Goal: Transaction & Acquisition: Book appointment/travel/reservation

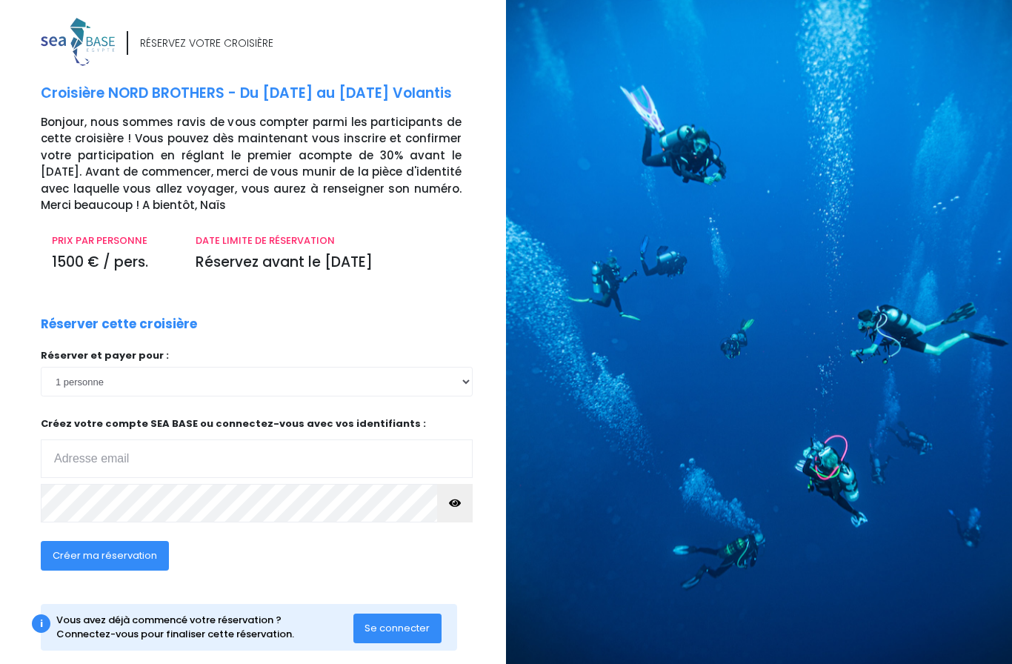
scroll to position [18, 0]
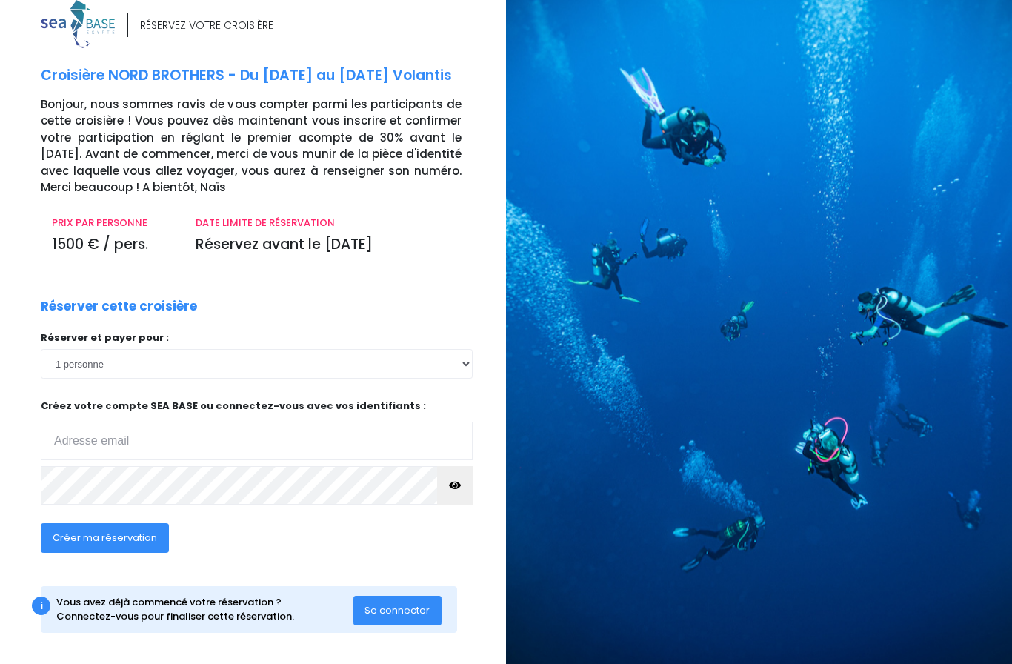
click at [130, 537] on span "Créer ma réservation" at bounding box center [105, 537] width 104 height 14
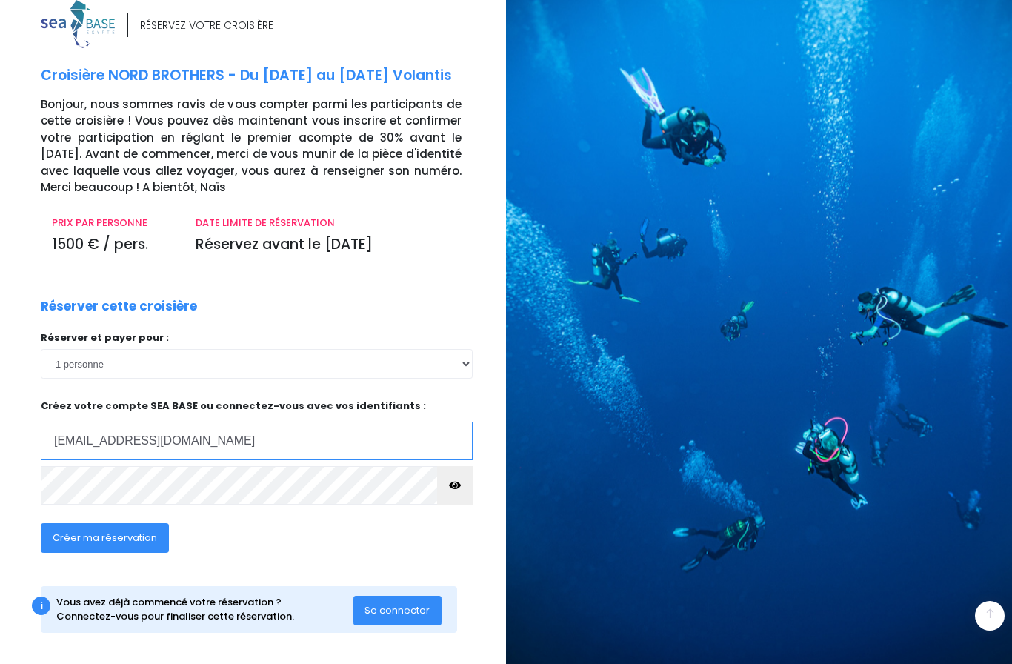
type input "[EMAIL_ADDRESS][DOMAIN_NAME]"
click at [409, 619] on button "Se connecter" at bounding box center [397, 611] width 89 height 30
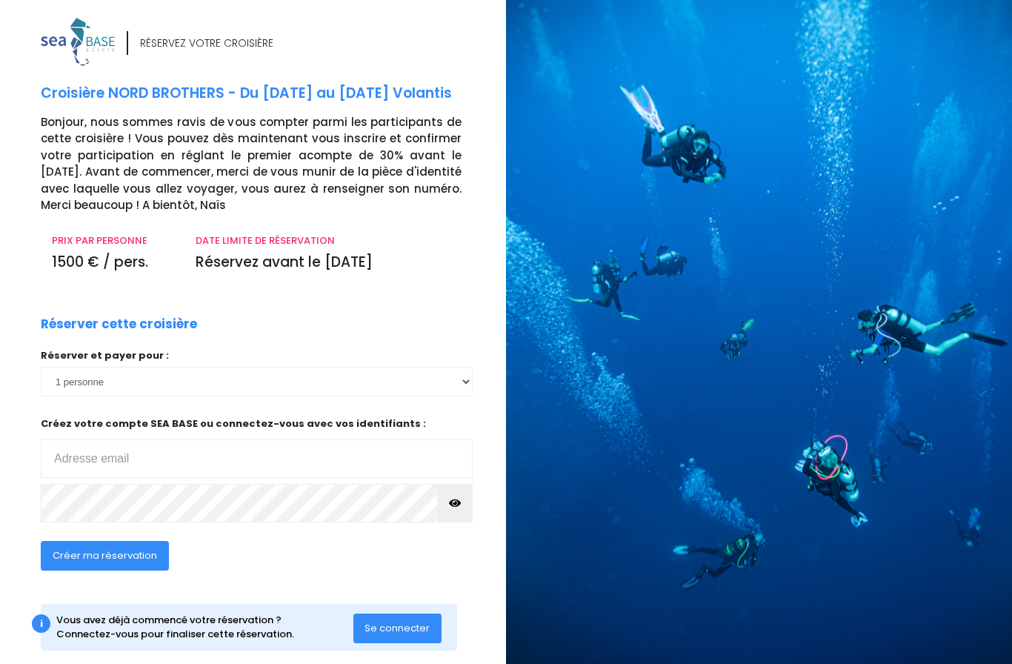
click at [279, 451] on input "email" at bounding box center [257, 458] width 432 height 39
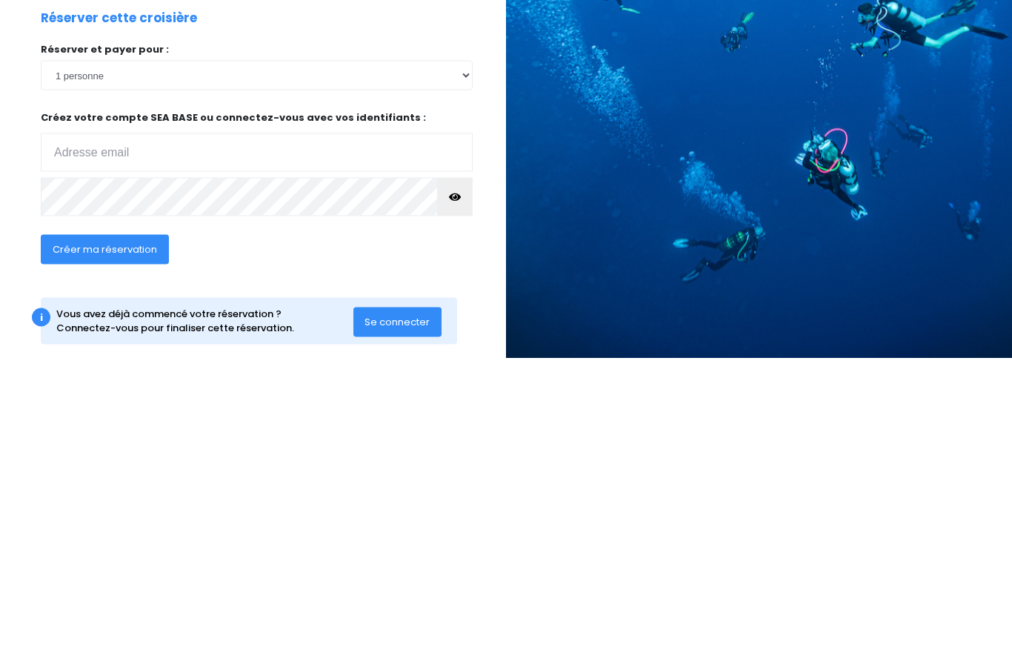
scroll to position [18, 0]
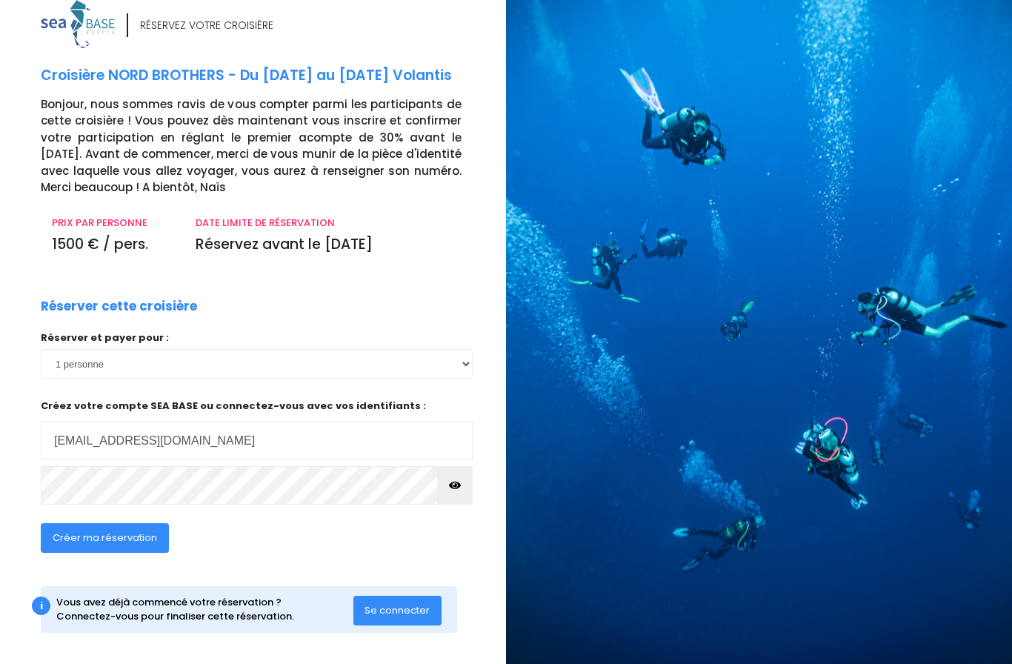
type input "fabcruzin@yahoo.fr"
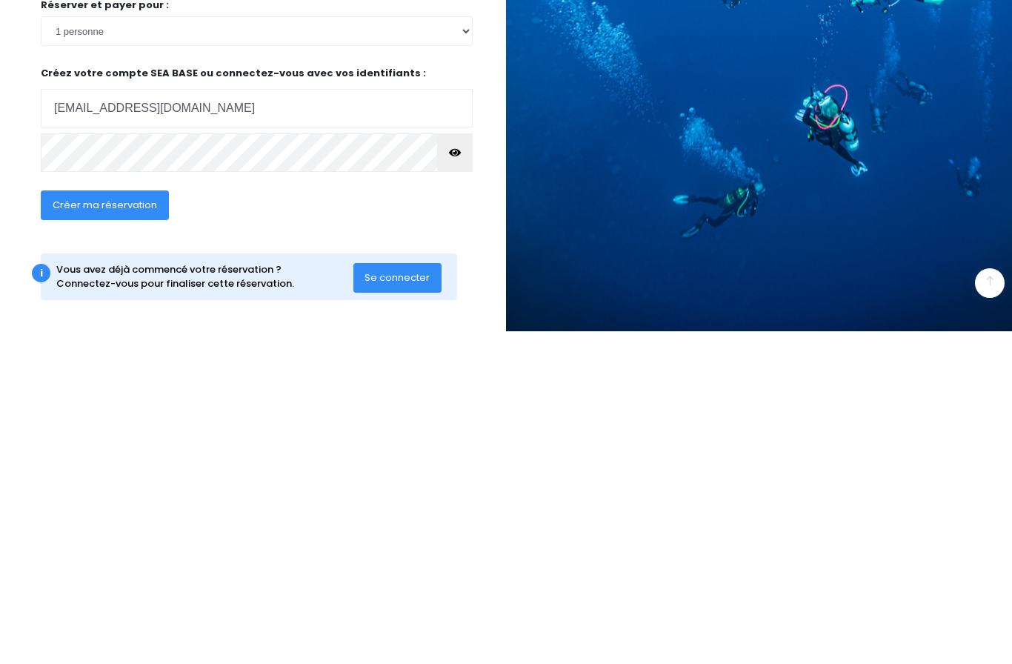
click at [130, 530] on span "Créer ma réservation" at bounding box center [105, 537] width 104 height 14
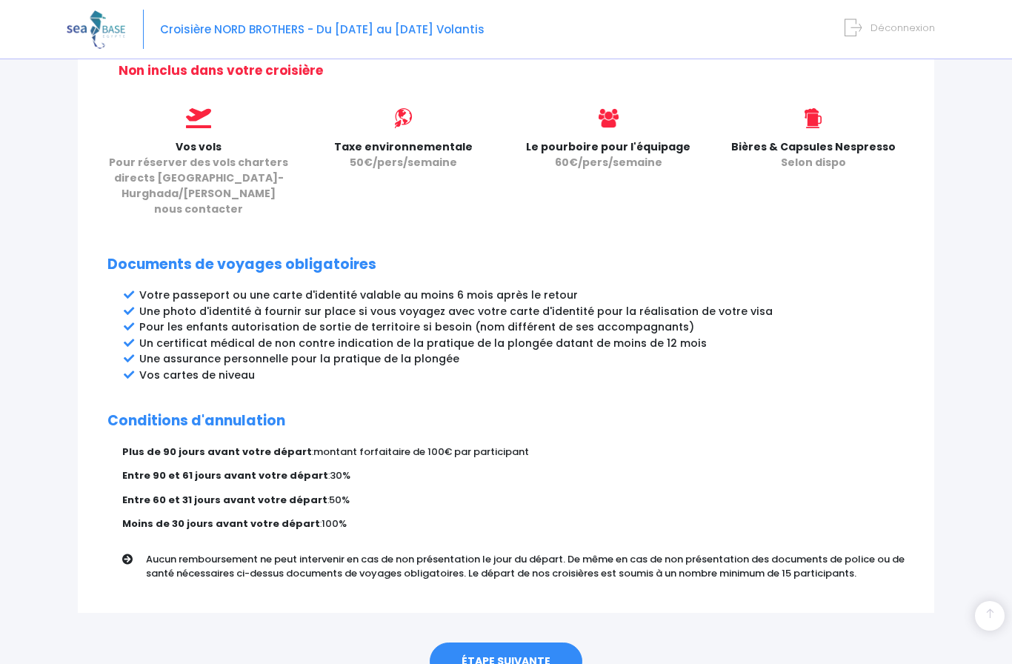
scroll to position [630, 0]
click at [550, 643] on link "ÉTAPE SUIVANTE" at bounding box center [506, 662] width 153 height 39
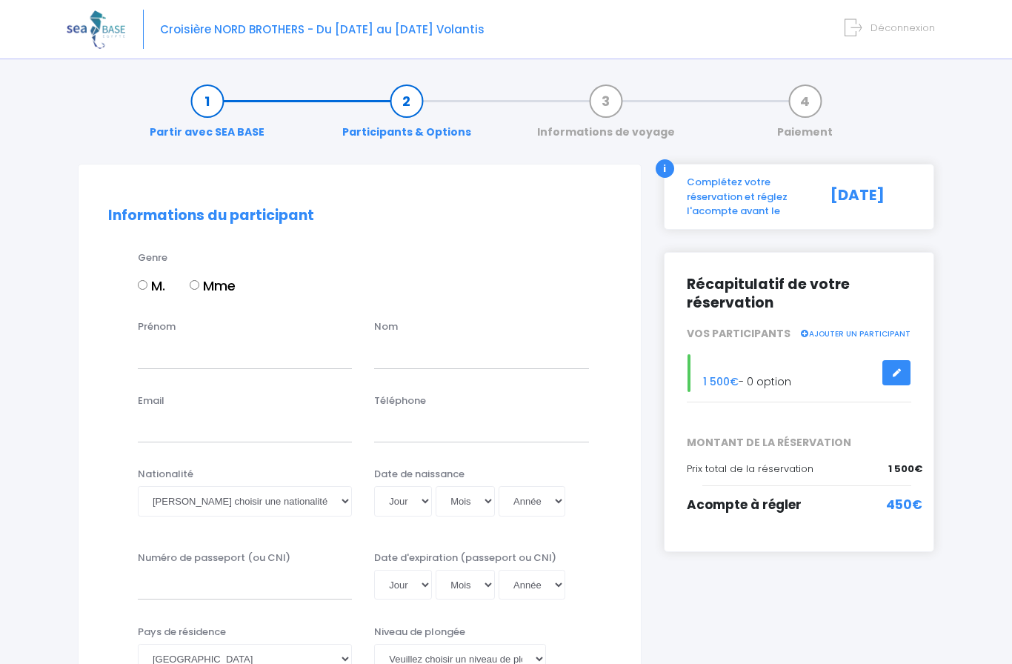
click at [147, 280] on input "M." at bounding box center [143, 285] width 10 height 10
radio input "true"
click at [213, 352] on input "Prénom" at bounding box center [245, 354] width 214 height 30
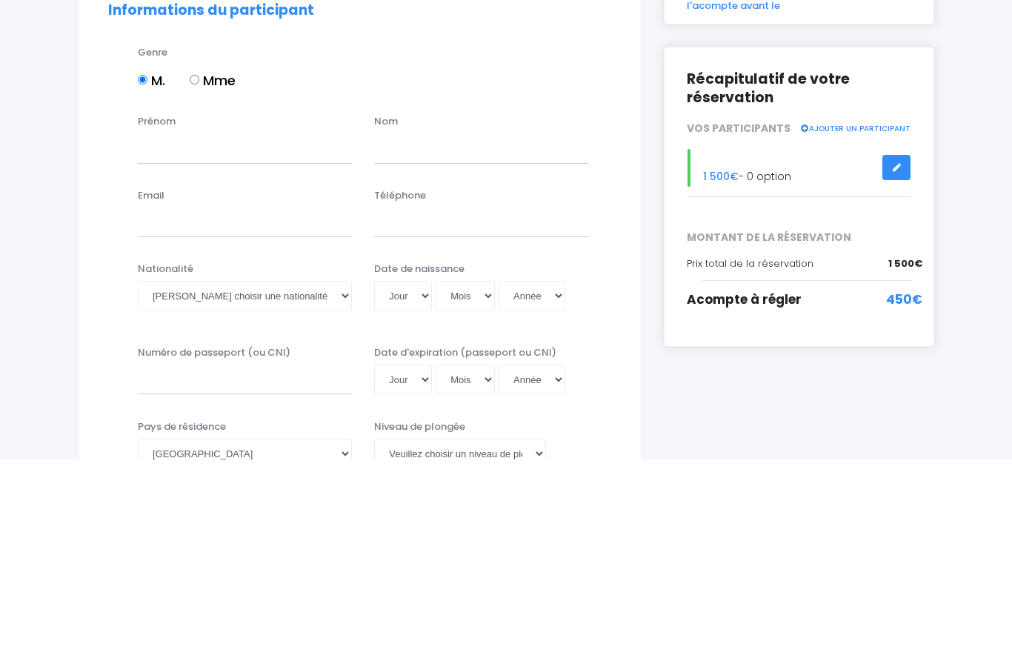
scroll to position [205, 0]
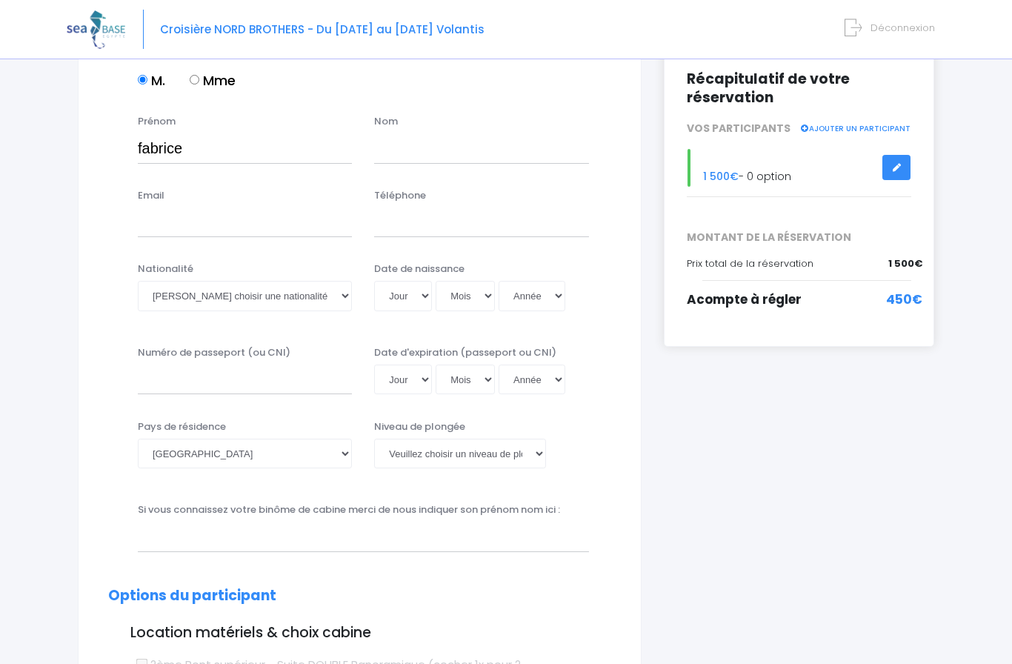
type input "fabrice"
click at [506, 154] on input "text" at bounding box center [481, 148] width 214 height 30
type input "cruzin"
click at [267, 229] on input "Email" at bounding box center [245, 222] width 214 height 30
type input "[EMAIL_ADDRESS][DOMAIN_NAME]"
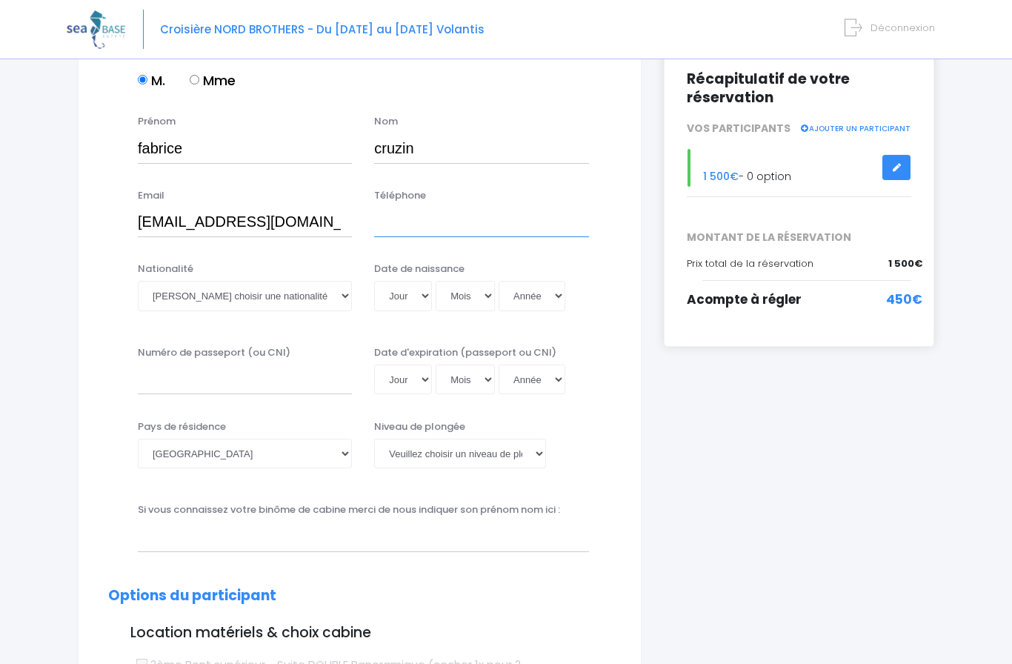
click at [483, 229] on input "Téléphone" at bounding box center [481, 222] width 214 height 30
click at [378, 218] on input "628020126" at bounding box center [481, 222] width 214 height 30
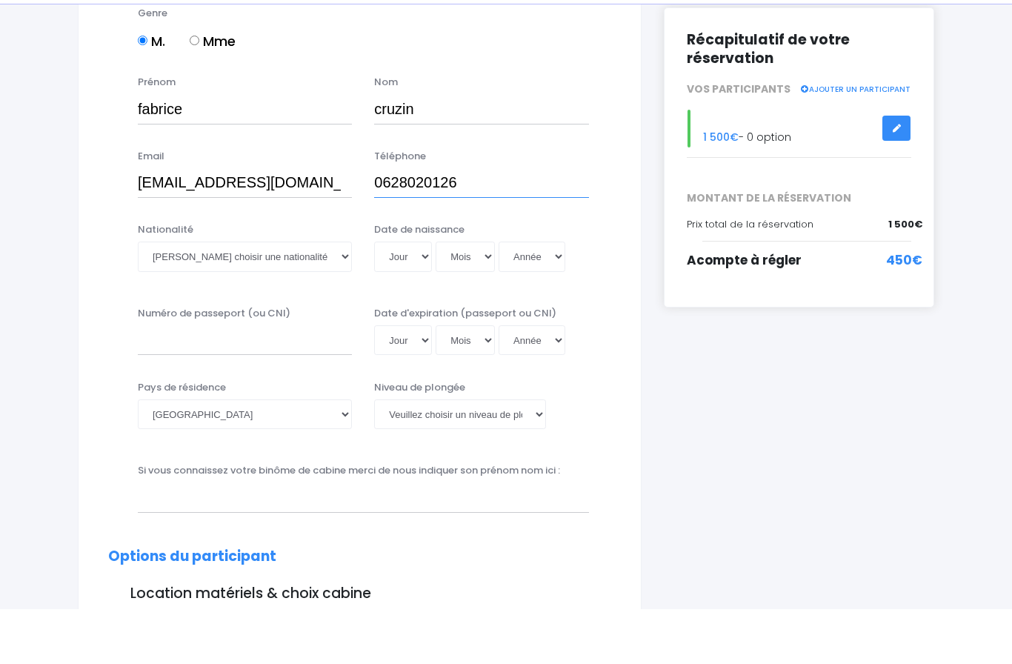
type input "0628020126"
click at [313, 223] on input "fabcruzin@yahoo.fr" at bounding box center [245, 238] width 214 height 30
click at [344, 296] on select "Veuillez choisir une nationalité Afghane Albanaise Algerienne Allemande America…" at bounding box center [245, 311] width 214 height 30
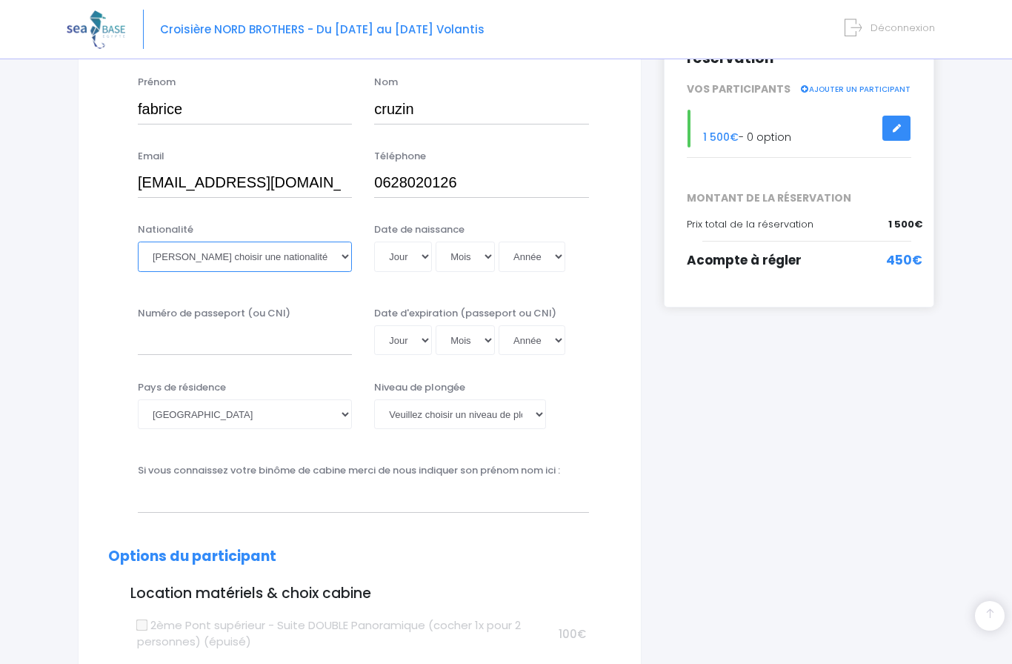
select select "Française"
click at [409, 258] on select "Jour 01 02 03 04 05 06 07 08 09 10 11 12 13 14 15 16 17 18 19 20 21 22 23 24 25…" at bounding box center [403, 256] width 58 height 30
select select "03"
click at [477, 258] on select "Mois 01 02 03 04 05 06 07 08 09 10 11 12" at bounding box center [465, 256] width 59 height 30
click at [477, 253] on select "Mois 01 02 03 04 05 06 07 08 09 10 11 12" at bounding box center [465, 256] width 59 height 30
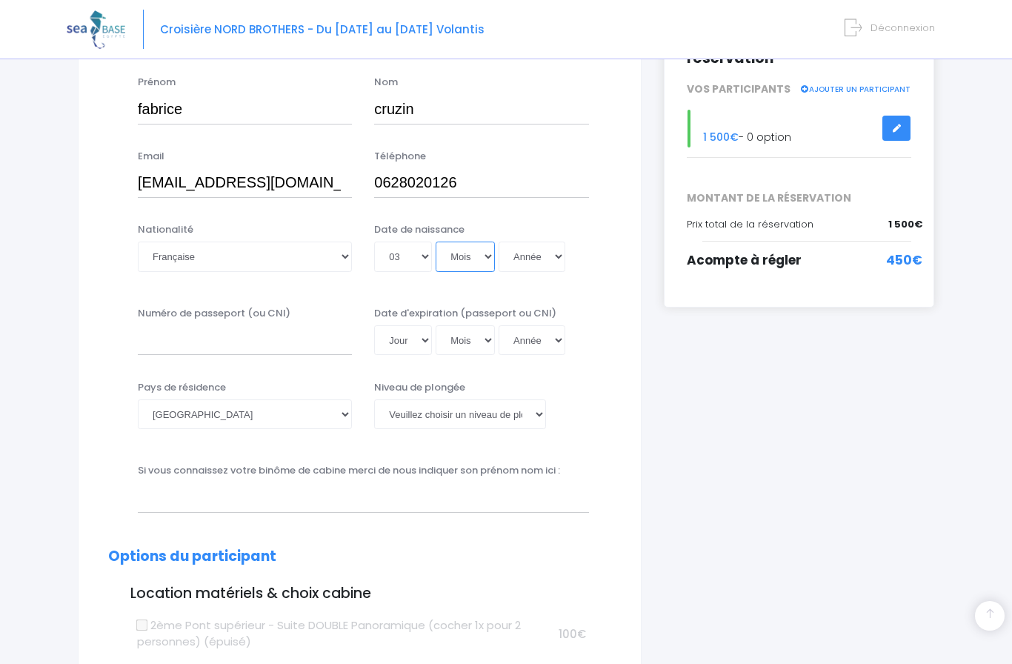
select select "12"
click at [547, 257] on select "Année 2045 2044 2043 2042 2041 2040 2039 2038 2037 2036 2035 2034 2033 2032 203…" at bounding box center [532, 256] width 67 height 30
click at [541, 246] on select "Année 2045 2044 2043 2042 2041 2040 2039 2038 2037 2036 2035 2034 2033 2032 203…" at bounding box center [532, 256] width 67 height 30
select select "1967"
type input "1967-12-03"
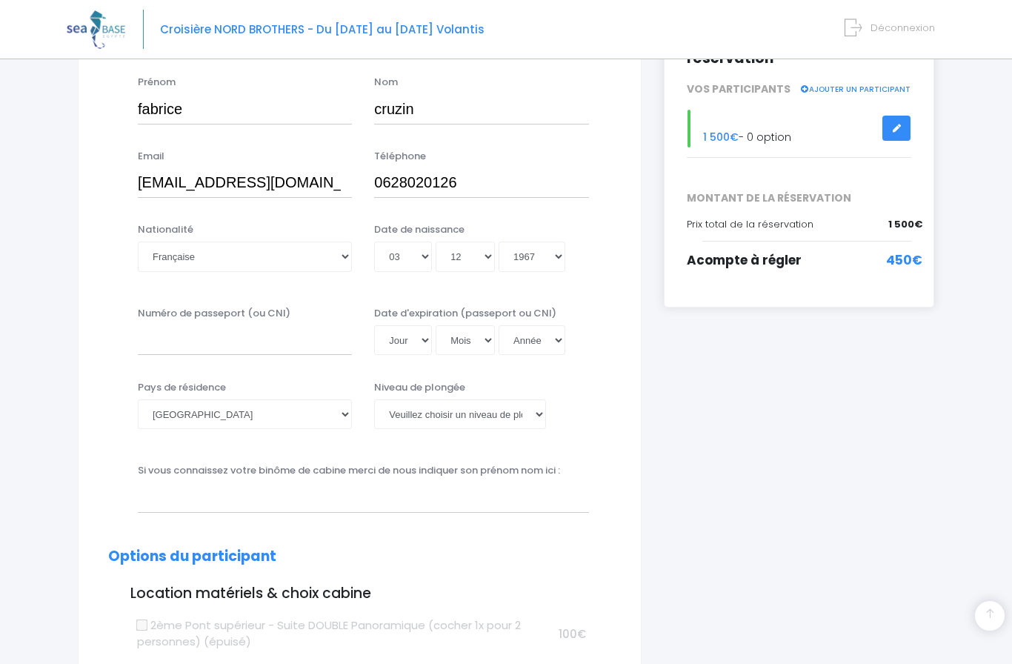
click at [262, 350] on input "Numéro de passeport (ou CNI)" at bounding box center [245, 340] width 214 height 30
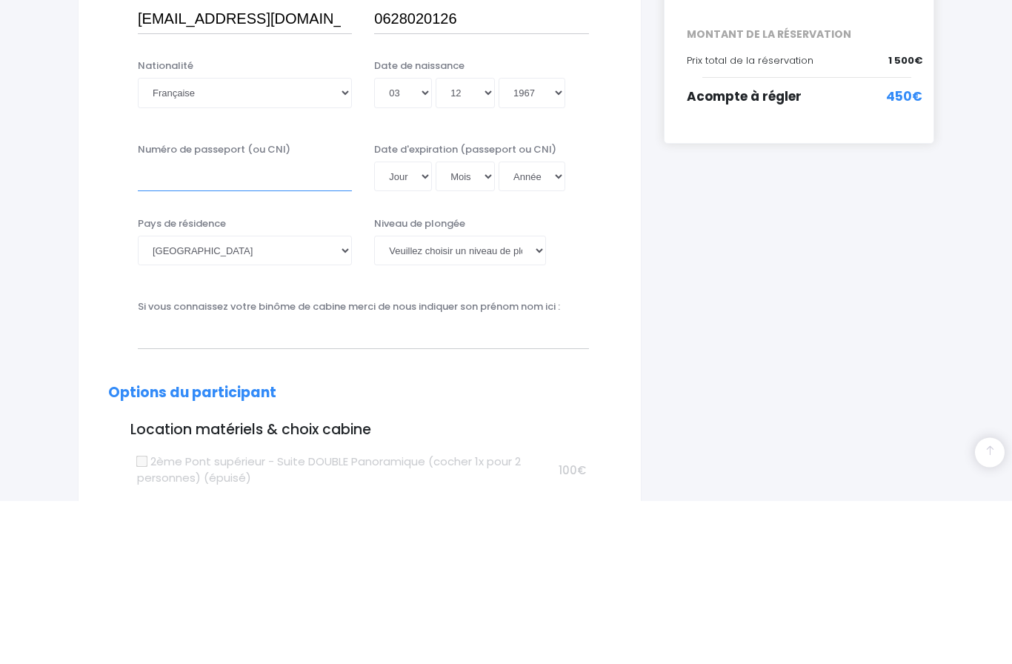
click at [253, 325] on input "Numéro de passeport (ou CNI)" at bounding box center [245, 340] width 214 height 30
type input "23AH14594"
click at [415, 325] on select "Jour 01 02 03 04 05 06 07 08 09 10 11 12 13 14 15 16 17 18 19 20 21 22 23 24 25…" at bounding box center [403, 340] width 58 height 30
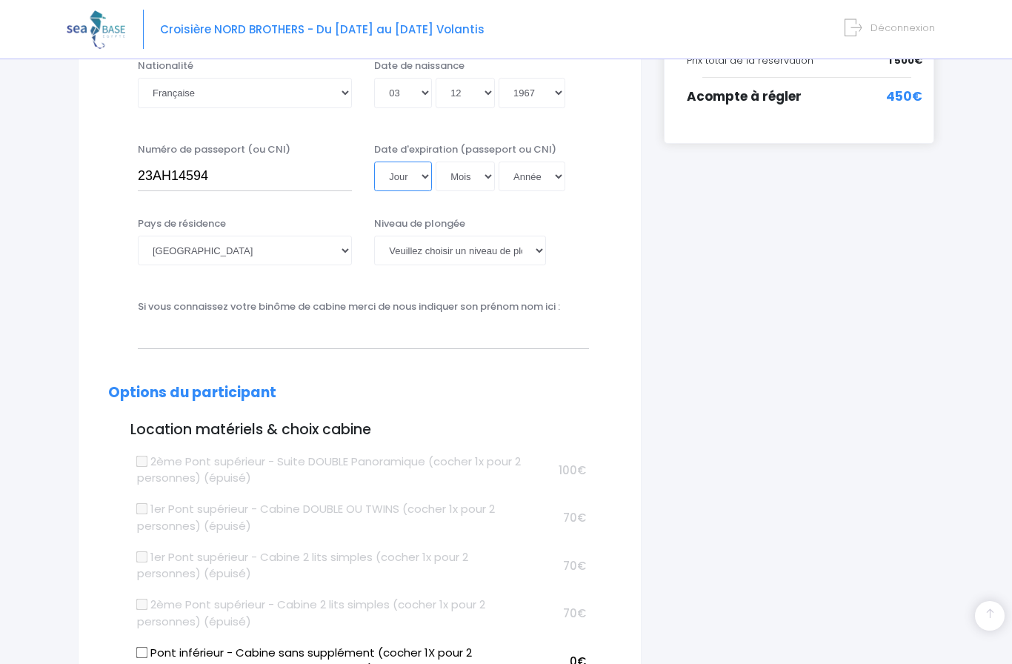
select select "23"
click at [480, 173] on select "Mois 01 02 03 04 05 06 07 08 09 10 11 12" at bounding box center [465, 176] width 59 height 30
select select "01"
click at [544, 176] on select "Année 2045 2044 2043 2042 2041 2040 2039 2038 2037 2036 2035 2034 2033 2032 203…" at bounding box center [532, 176] width 67 height 30
click at [530, 165] on select "Année 2045 2044 2043 2042 2041 2040 2039 2038 2037 2036 2035 2034 2033 2032 203…" at bounding box center [532, 176] width 67 height 30
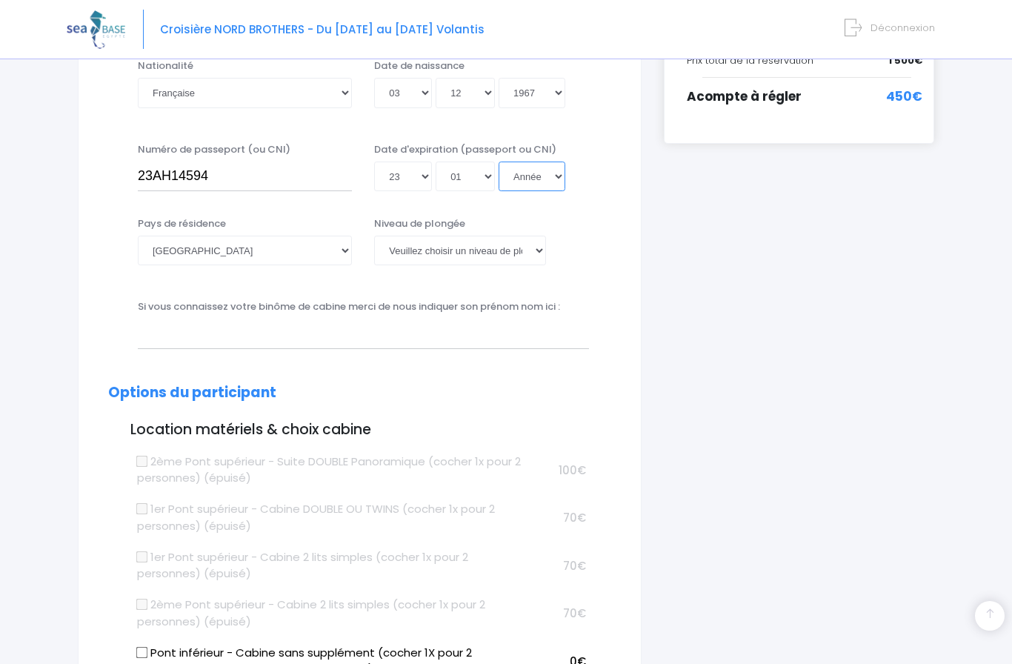
select select "2033"
type input "2033-01-23"
click at [530, 249] on select "Veuillez choisir un niveau de plongée Non plongeur Junior OW diver Adventure OW…" at bounding box center [459, 251] width 171 height 30
select select "N4"
click at [512, 340] on input "text" at bounding box center [363, 334] width 451 height 30
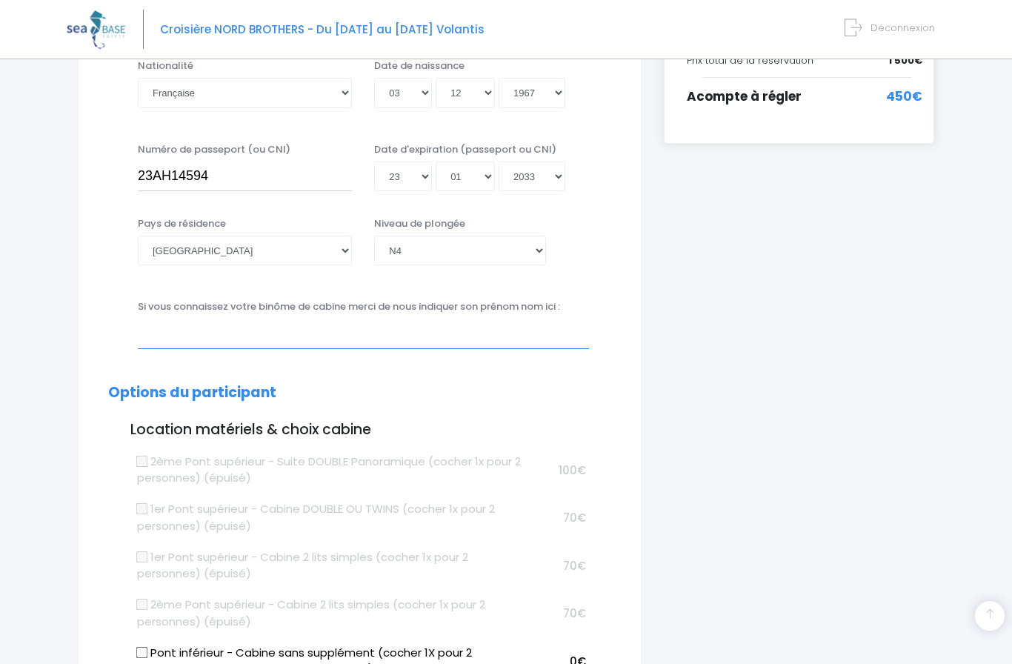
scroll to position [407, 0]
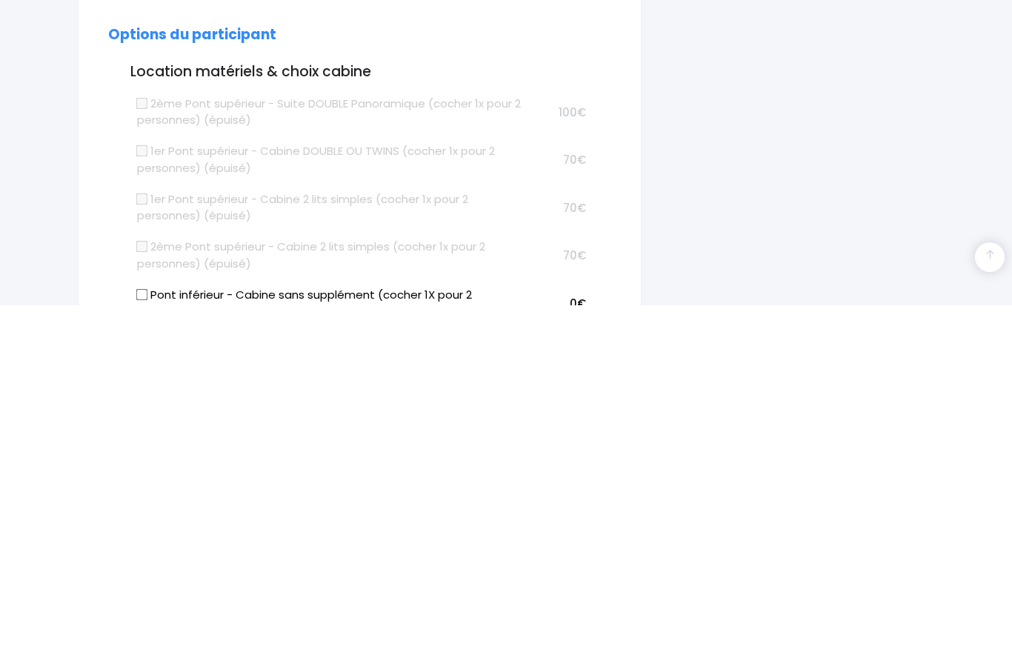
type input "Pierre Coumat"
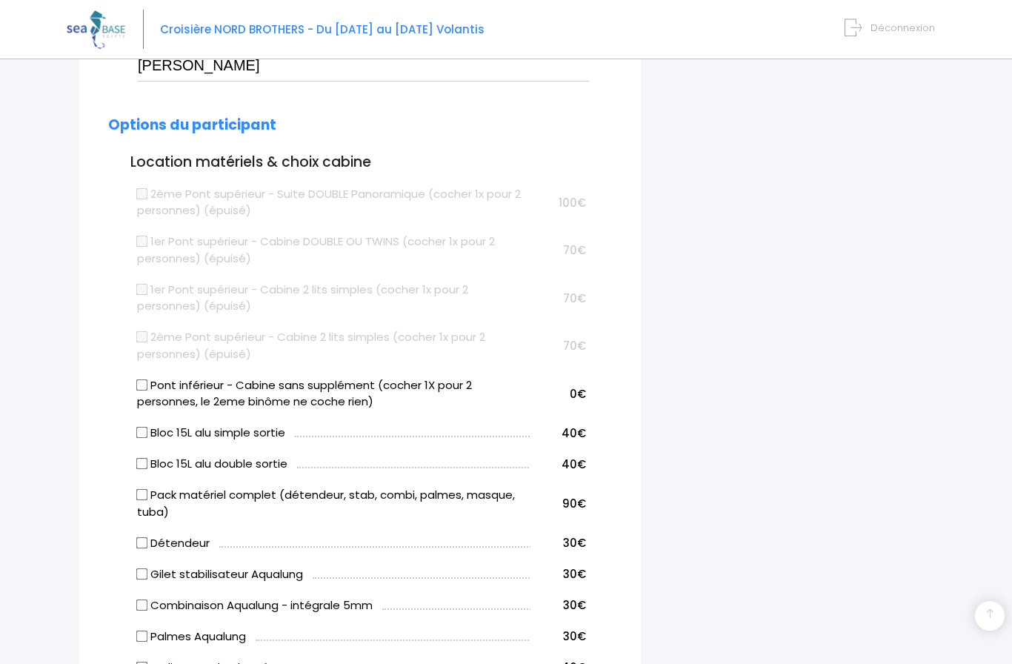
scroll to position [676, 0]
click at [148, 457] on input "Bloc 15L alu double sortie" at bounding box center [142, 463] width 12 height 12
checkbox input "true"
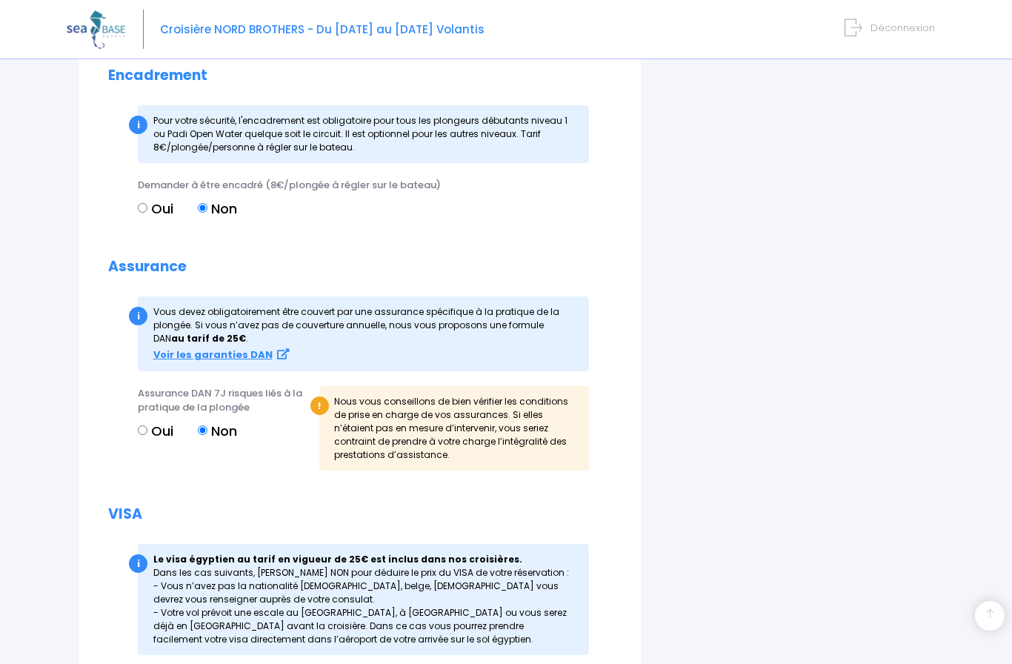
scroll to position [1531, 0]
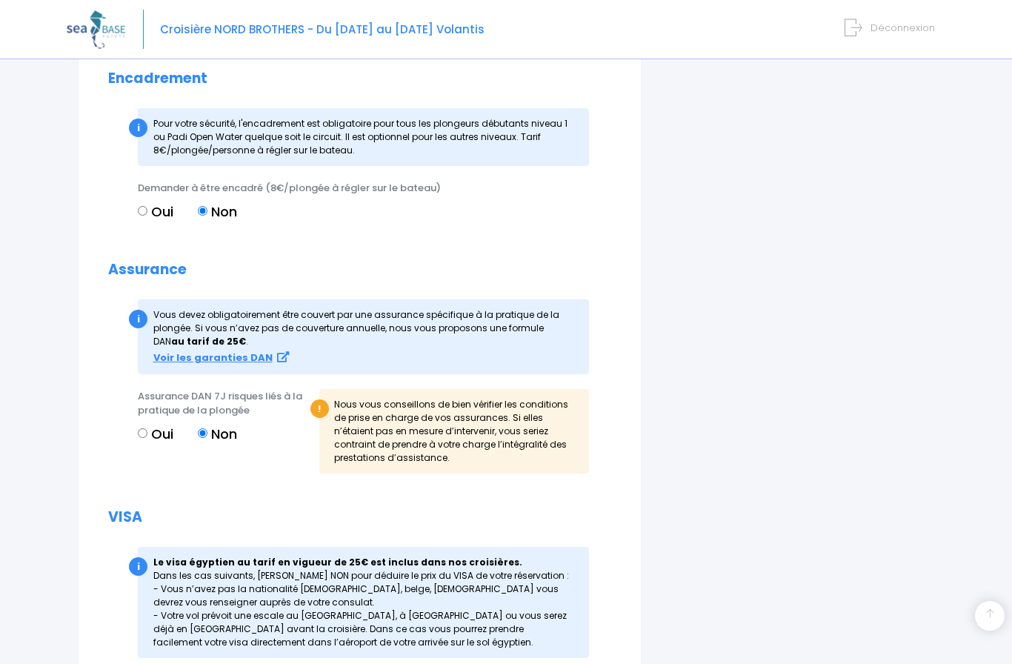
click at [244, 350] on strong "Voir les garanties DAN" at bounding box center [212, 357] width 119 height 14
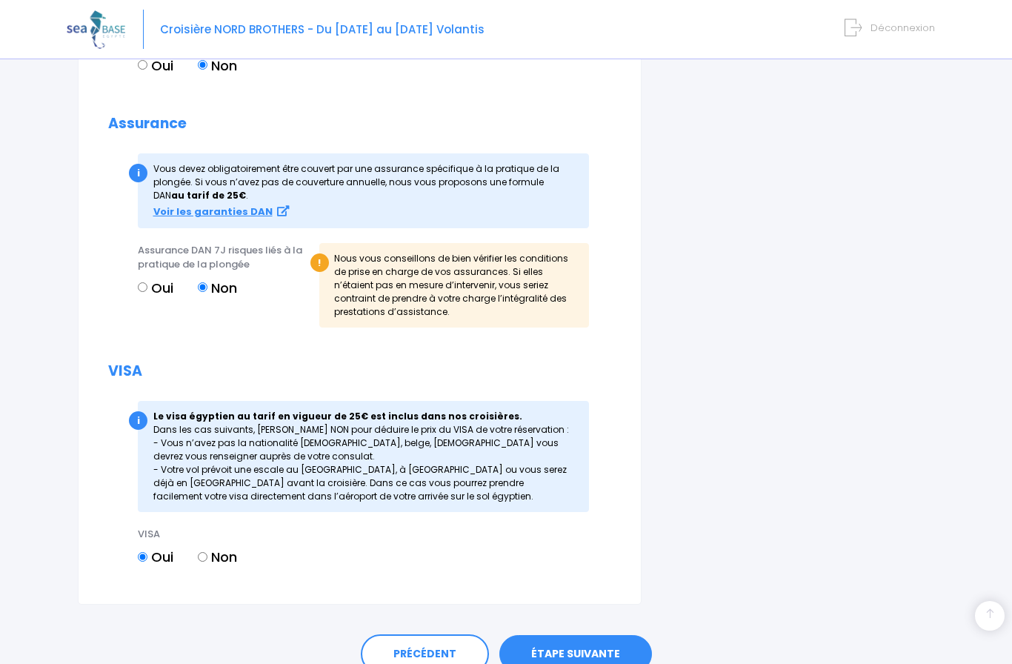
scroll to position [1676, 0]
click at [599, 639] on link "ÉTAPE SUIVANTE" at bounding box center [575, 655] width 153 height 39
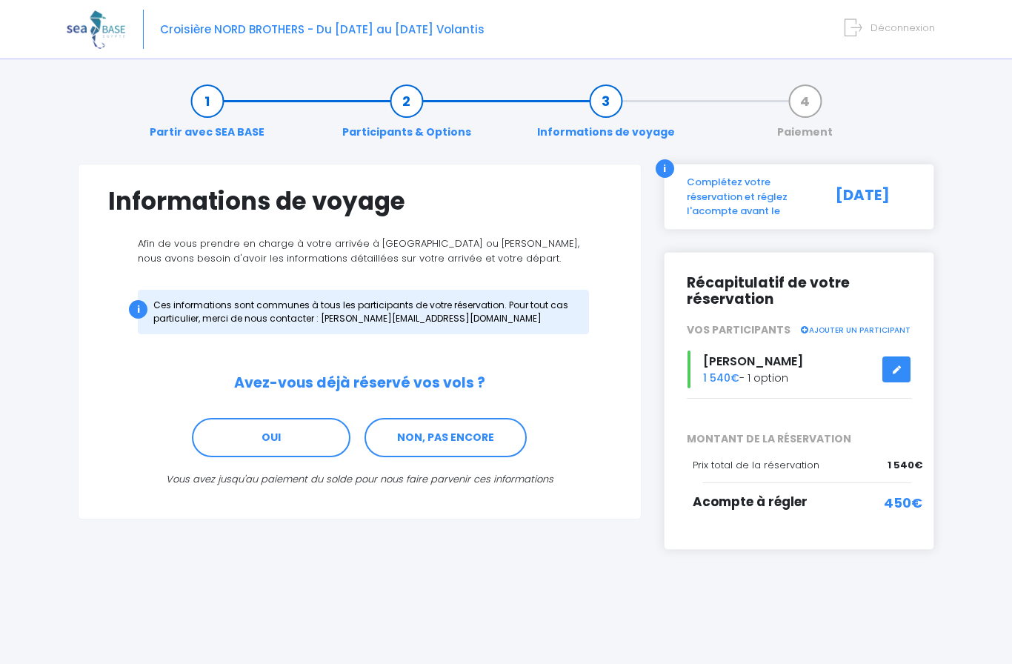
click at [303, 446] on link "OUI" at bounding box center [271, 438] width 159 height 40
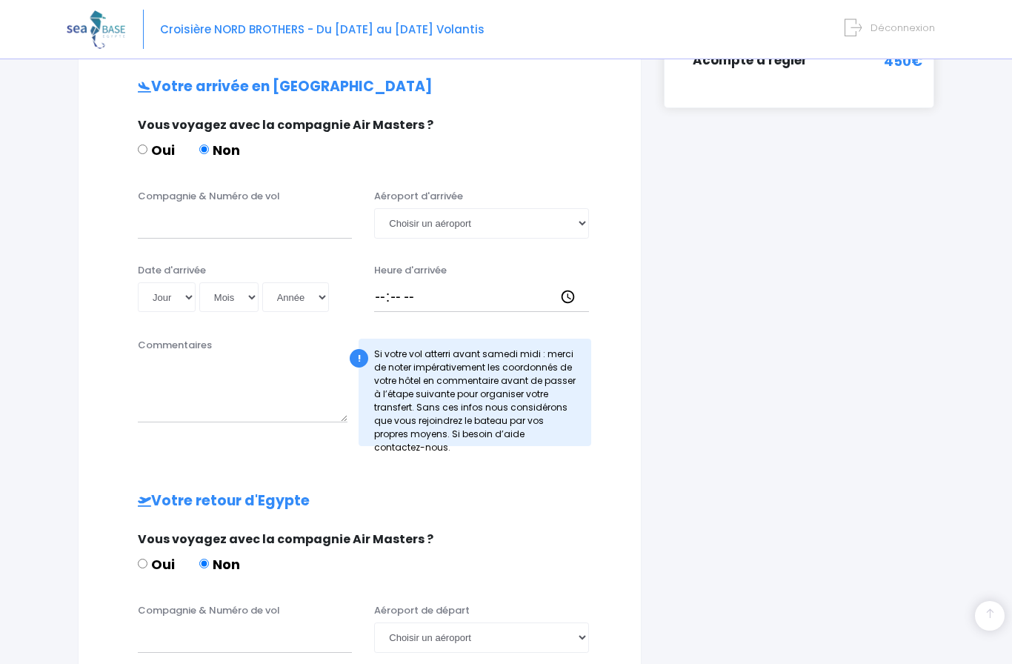
scroll to position [444, 0]
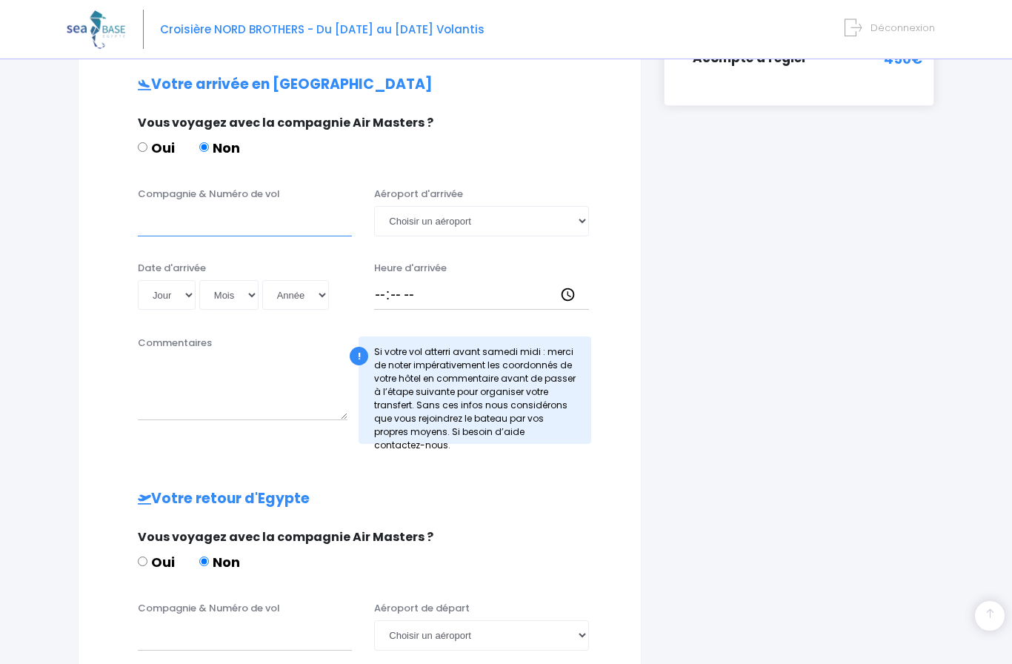
click at [259, 227] on input "Compagnie & Numéro de vol" at bounding box center [245, 221] width 214 height 30
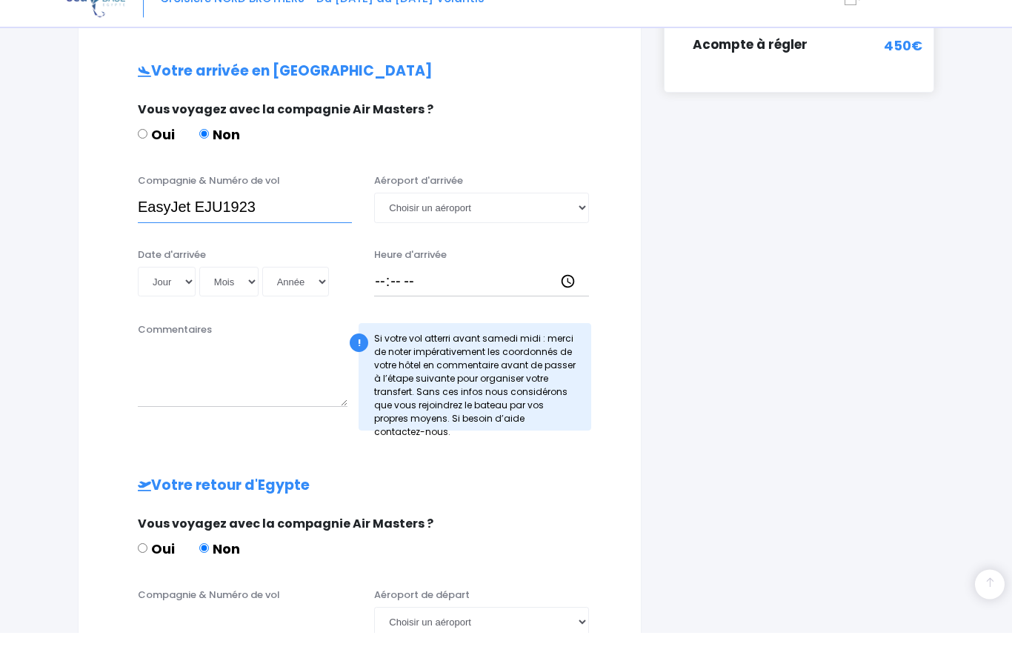
type input "EasyJet EJU1923"
click at [587, 224] on select "Choisir un aéroport [GEOGRAPHIC_DATA][PERSON_NAME]" at bounding box center [481, 239] width 214 height 30
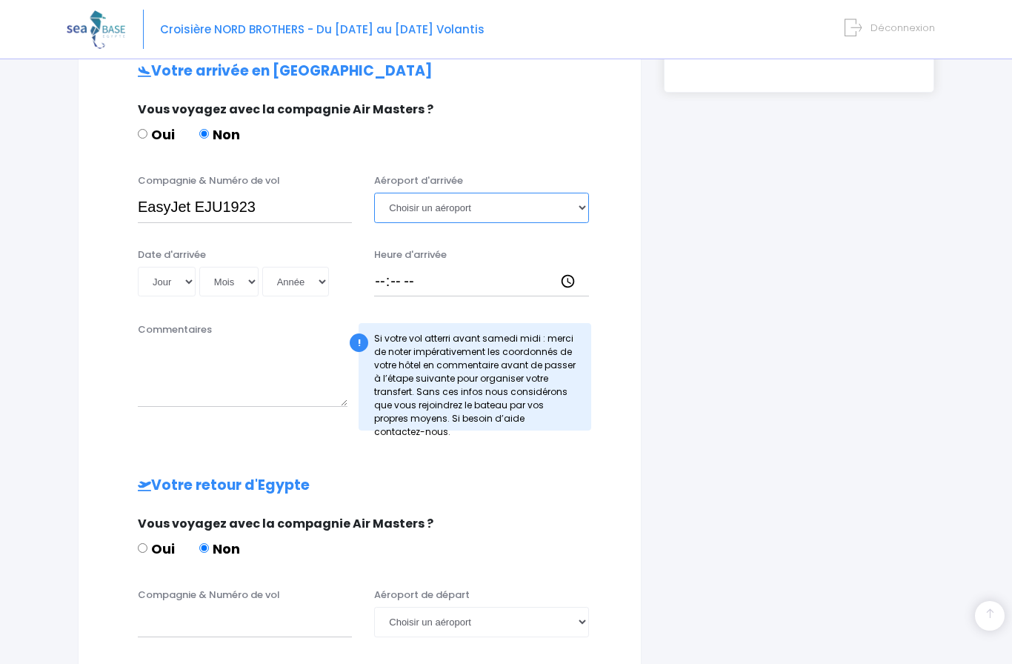
select select "Hurghada"
click at [181, 278] on select "Jour 01 02 03 04 05 06 07 08 09 10 11 12 13 14 15 16 17 18 19 20 21 22 23 24 25…" at bounding box center [167, 282] width 58 height 30
select select "13"
click at [244, 279] on select "Mois 01 02 03 04 05 06 07 08 09 10 11 12" at bounding box center [228, 282] width 59 height 30
click at [242, 276] on select "Mois 01 02 03 04 05 06 07 08 09 10 11 12" at bounding box center [228, 282] width 59 height 30
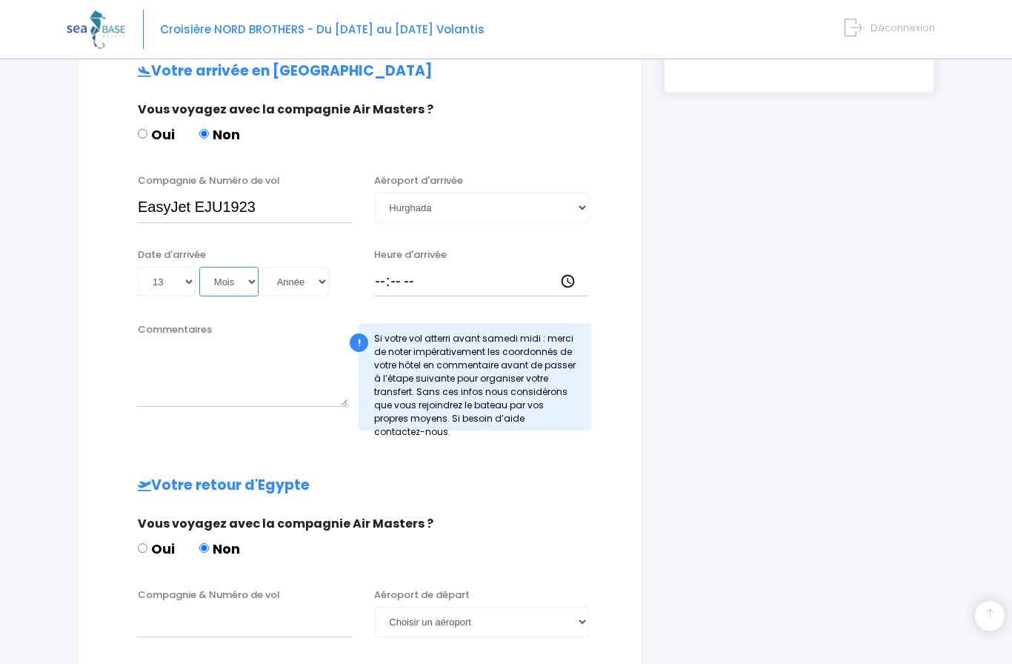
select select "12"
click at [313, 271] on select "Année 2045 2044 2043 2042 2041 2040 2039 2038 2037 2036 2035 2034 2033 2032 203…" at bounding box center [295, 282] width 67 height 30
click at [301, 277] on select "Année 2045 2044 2043 2042 2041 2040 2039 2038 2037 2036 2035 2034 2033 2032 203…" at bounding box center [295, 282] width 67 height 30
select select "2025"
type input "[DATE]"
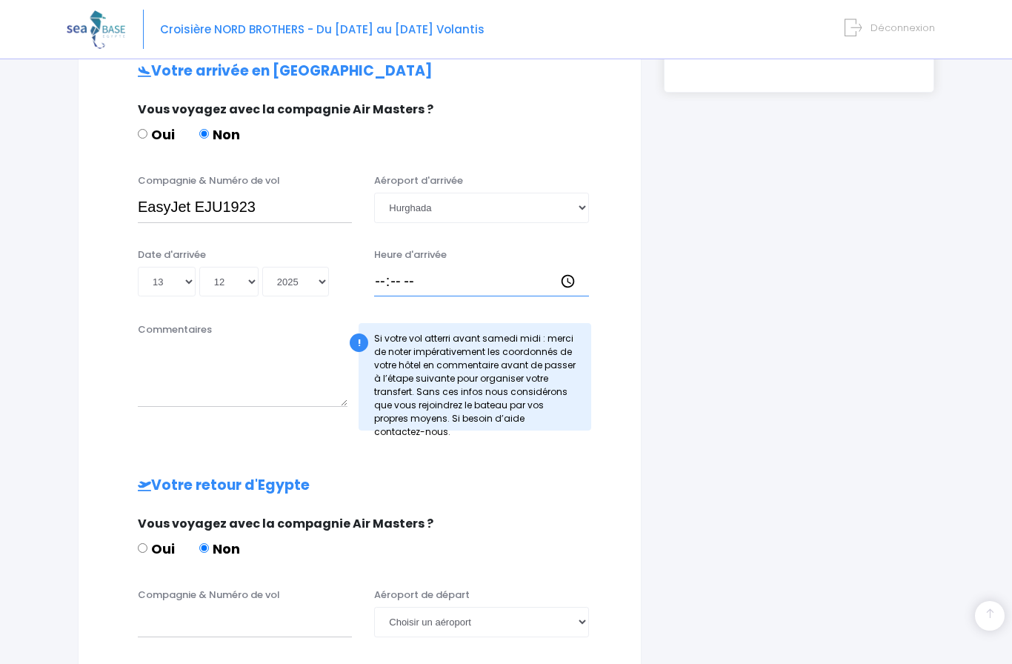
click at [481, 296] on input "Heure d'arrivée" at bounding box center [481, 282] width 214 height 30
type input "19:45"
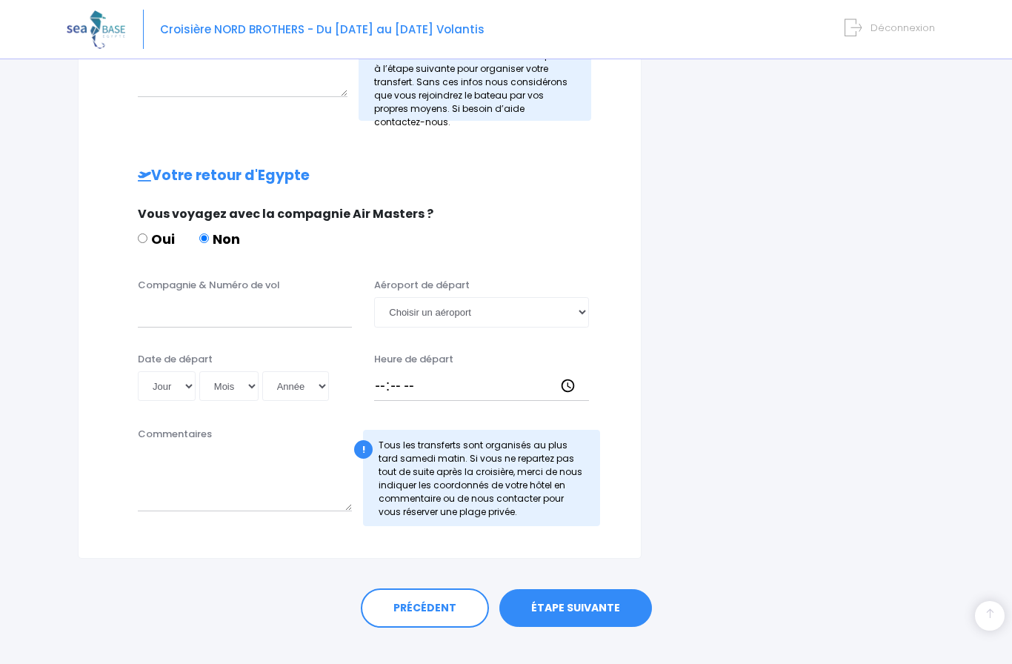
scroll to position [765, 0]
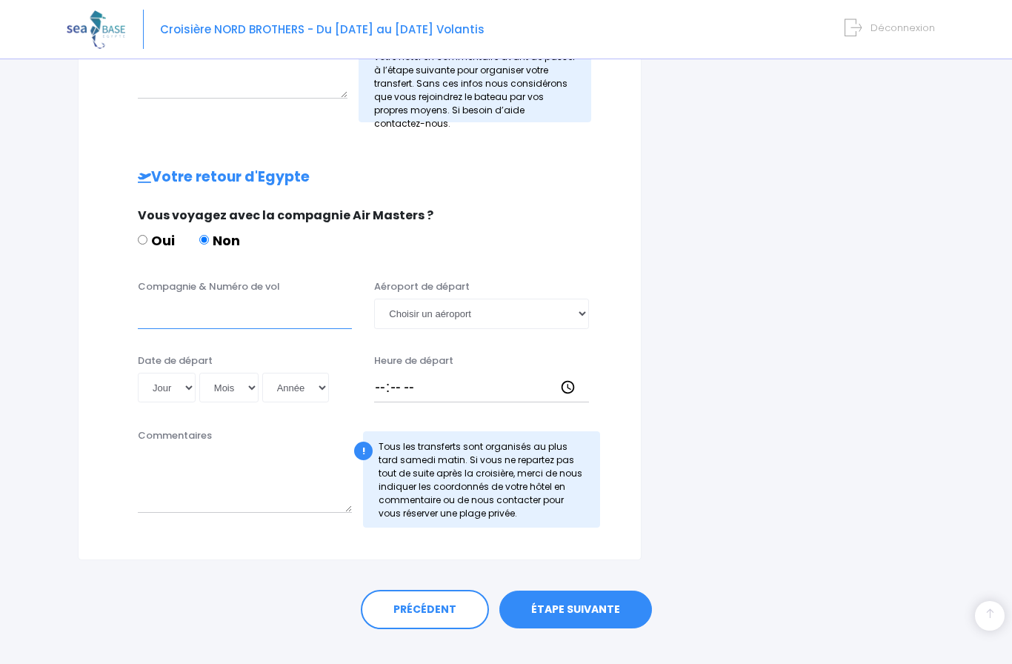
click at [267, 328] on input "Compagnie & Numéro de vol" at bounding box center [245, 314] width 214 height 30
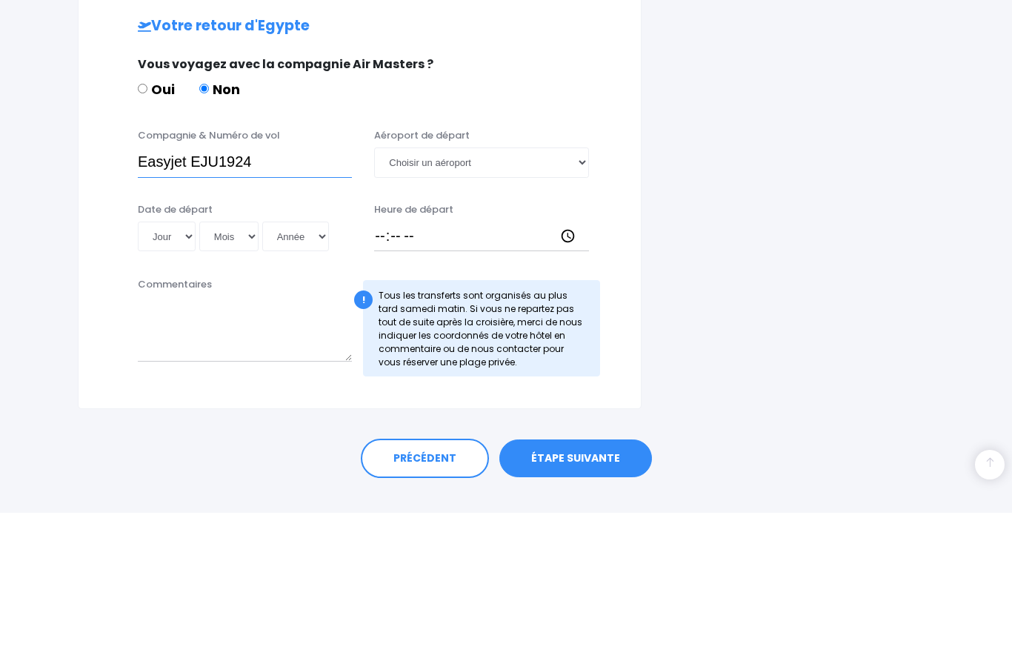
type input "Easyjet EJU1924"
click at [182, 373] on select "Jour 01 02 03 04 05 06 07 08 09 10 11 12 13 14 15 16 17 18 19 20 21 22 23 24 25…" at bounding box center [167, 388] width 58 height 30
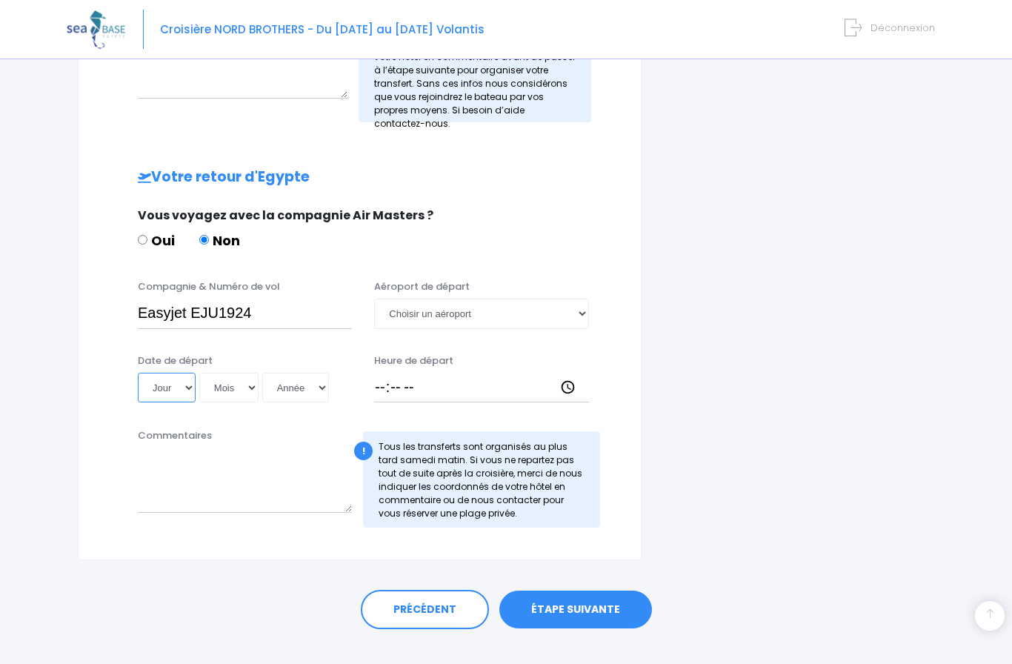
select select "20"
click at [238, 398] on select "Mois 01 02 03 04 05 06 07 08 09 10 11 12" at bounding box center [228, 388] width 59 height 30
select select "12"
click at [293, 396] on select "Année 2045 2044 2043 2042 2041 2040 2039 2038 2037 2036 2035 2034 2033 2032 203…" at bounding box center [295, 388] width 67 height 30
click at [312, 402] on select "Année 2045 2044 2043 2042 2041 2040 2039 2038 2037 2036 2035 2034 2033 2032 203…" at bounding box center [295, 388] width 67 height 30
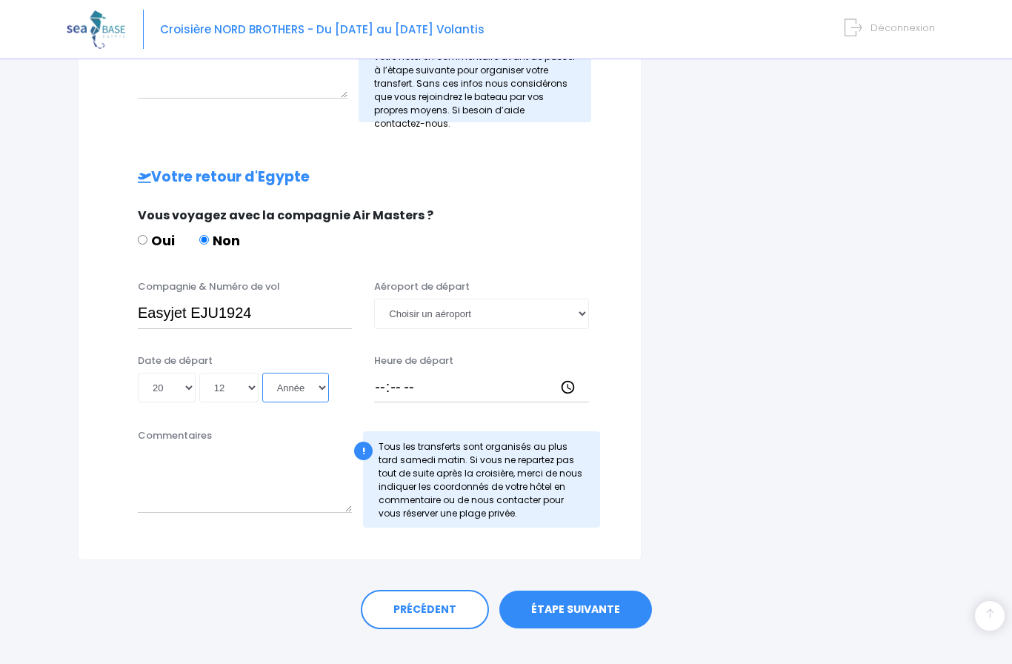
select select "2024"
type input "2024-12-20"
click at [305, 401] on select "Année 2045 2044 2043 2042 2041 2040 2039 2038 2037 2036 2035 2034 2033 2032 203…" at bounding box center [295, 388] width 67 height 30
click at [299, 400] on select "Année 2045 2044 2043 2042 2041 2040 2039 2038 2037 2036 2035 2034 2033 2032 203…" at bounding box center [295, 388] width 67 height 30
select select "2025"
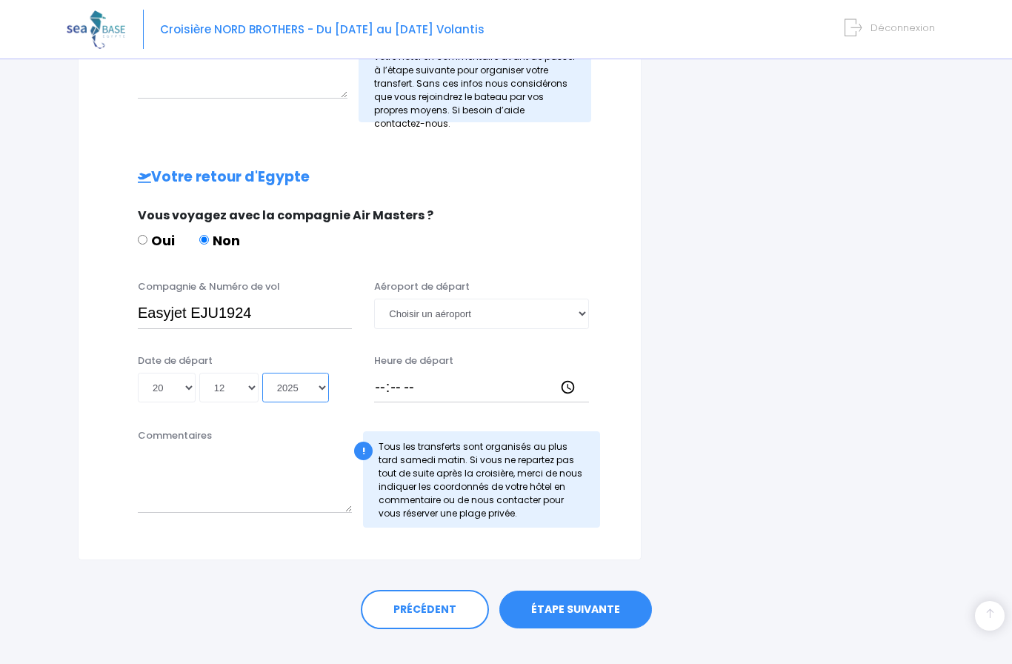
type input "2025-12-20"
click at [561, 324] on select "Choisir un aéroport Hurghada Marsa Alam" at bounding box center [481, 314] width 214 height 30
select select "Hurghada"
click at [474, 396] on input "Heure de départ" at bounding box center [481, 388] width 214 height 30
click at [499, 402] on input "10:34" at bounding box center [481, 388] width 214 height 30
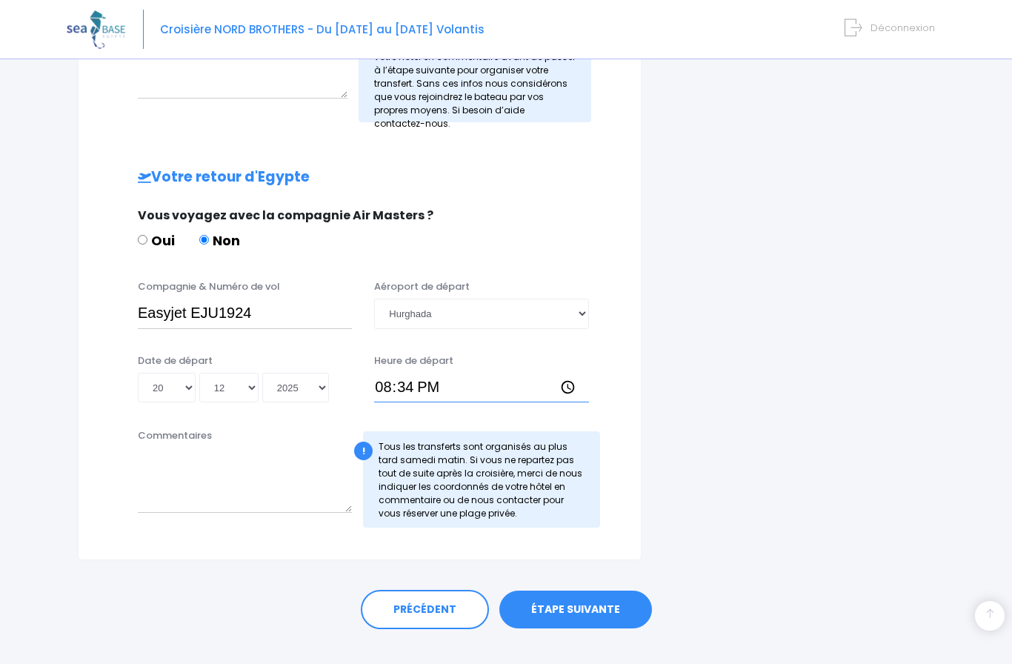
type input "20:40"
click at [579, 629] on link "ÉTAPE SUIVANTE" at bounding box center [575, 609] width 153 height 39
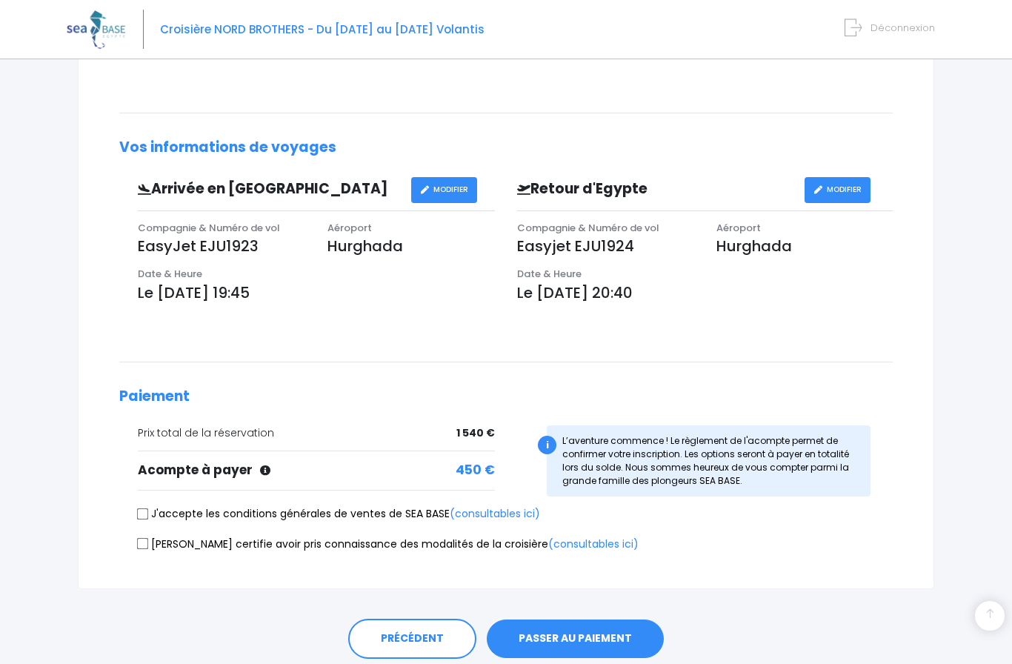
scroll to position [324, 0]
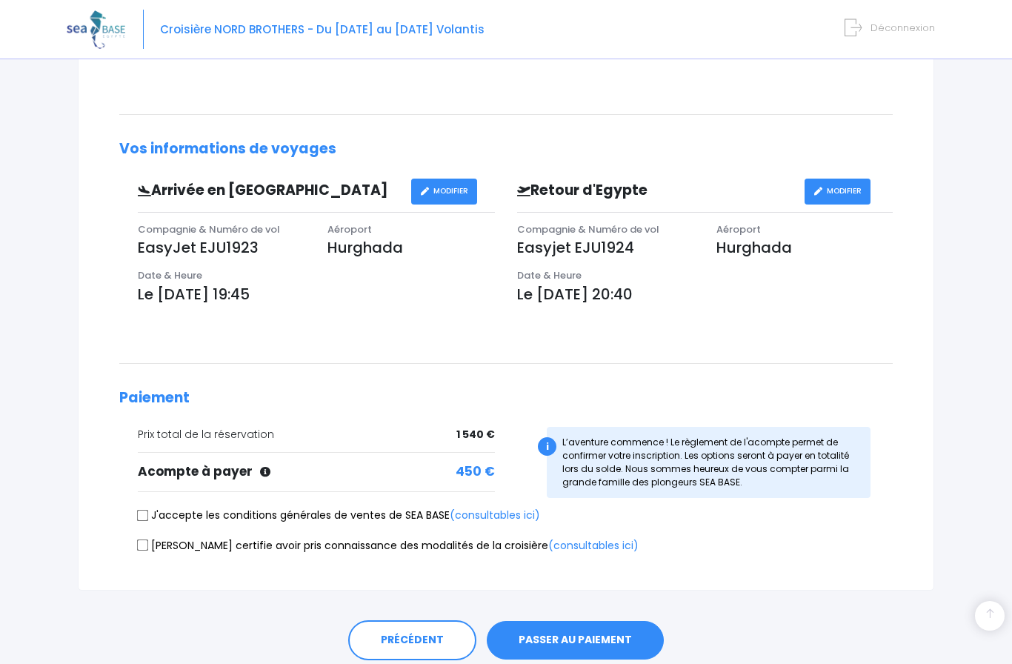
click at [149, 509] on input "J'accepte les conditions générales de ventes de SEA BASE (consultables ici)" at bounding box center [143, 515] width 12 height 12
checkbox input "true"
click at [146, 539] on input "Je certifie avoir pris connaissance des modalités de la croisière (consultables…" at bounding box center [143, 545] width 12 height 12
checkbox input "true"
click at [584, 640] on button "PASSER AU PAIEMENT" at bounding box center [575, 640] width 177 height 39
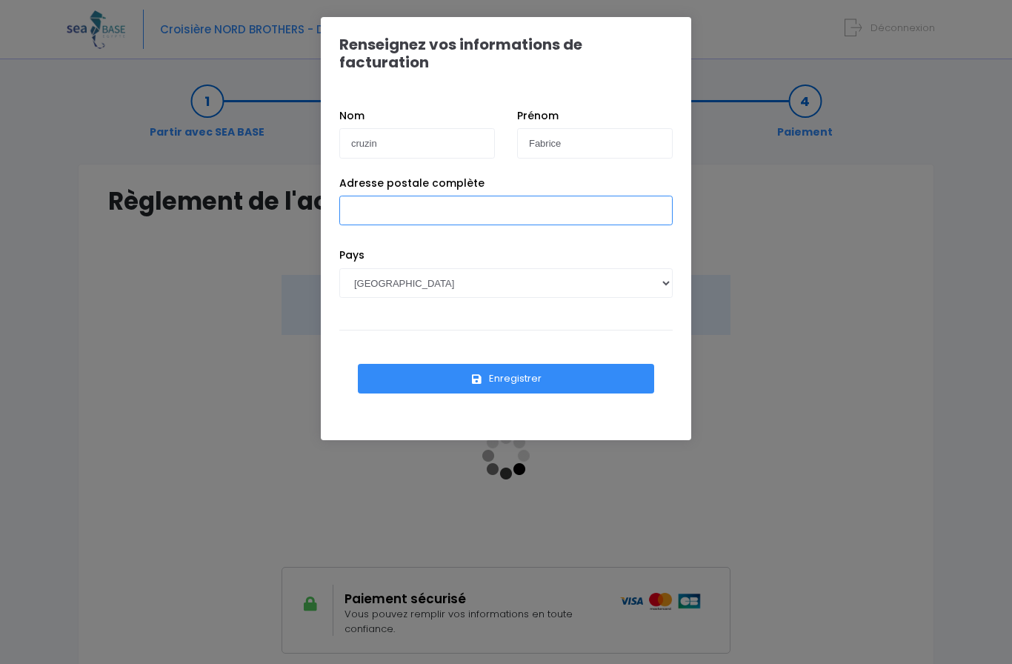
click at [497, 197] on input "Adresse postale complète" at bounding box center [505, 211] width 333 height 30
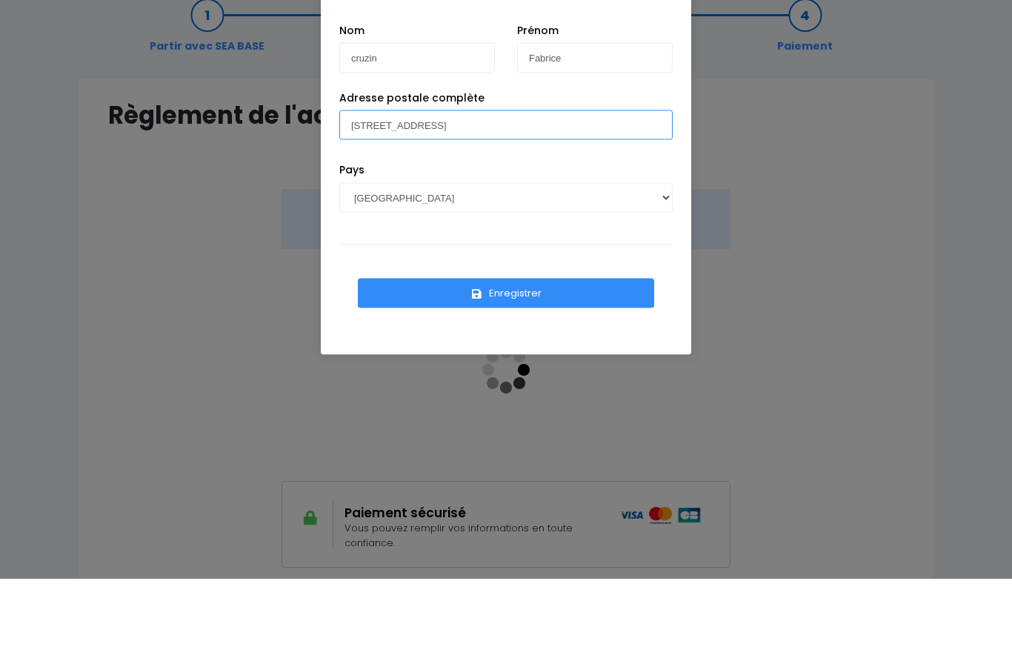
type input "[STREET_ADDRESS]"
click at [570, 364] on button "Enregistrer" at bounding box center [506, 379] width 296 height 30
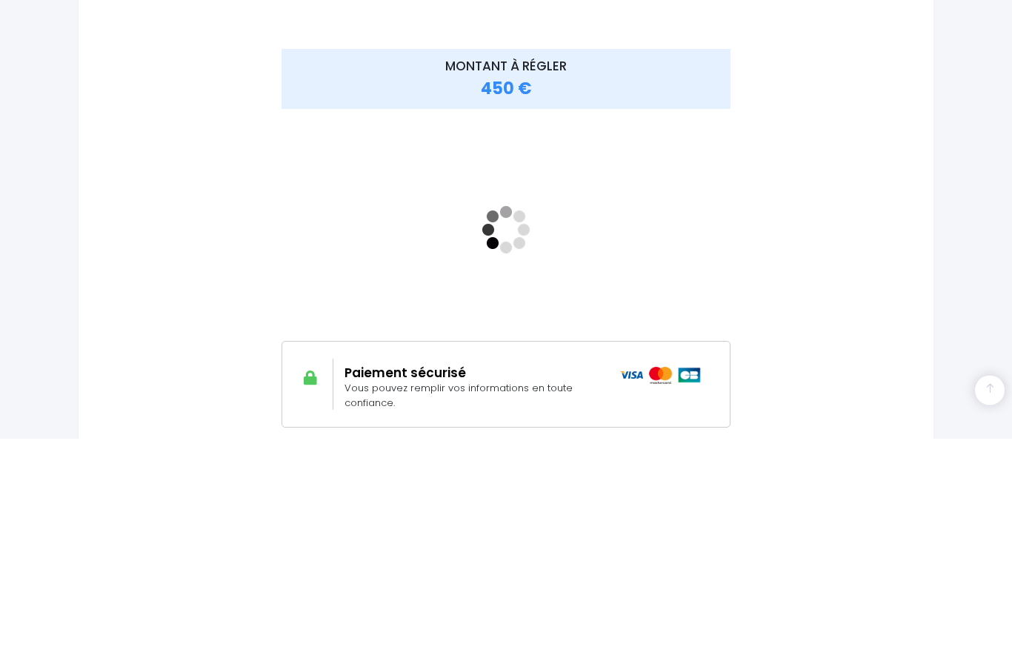
scroll to position [161, 0]
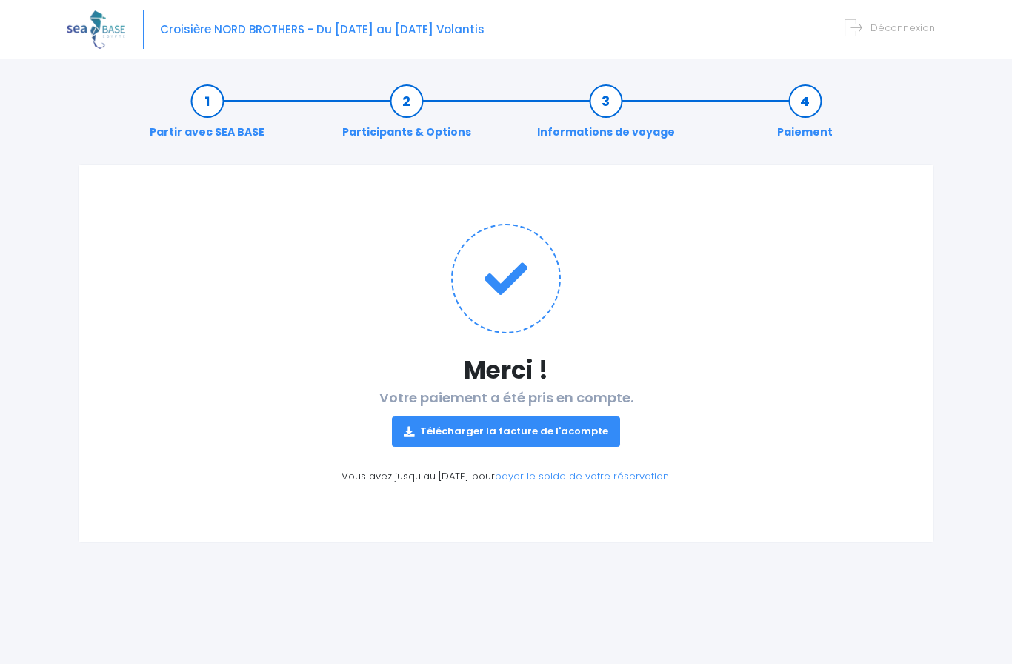
click at [584, 427] on link "Télécharger la facture de l'acompte" at bounding box center [506, 431] width 228 height 30
click at [98, 33] on img at bounding box center [96, 29] width 59 height 38
click at [294, 36] on span "Croisière NORD BROTHERS - Du 13/12/25 au 20/12/25 Volantis" at bounding box center [322, 29] width 324 height 16
click at [395, 33] on span "Croisière NORD BROTHERS - Du [DATE] au [DATE] Volantis" at bounding box center [322, 29] width 324 height 16
click at [418, 33] on span "Croisière NORD BROTHERS - Du [DATE] au [DATE] Volantis" at bounding box center [322, 29] width 324 height 16
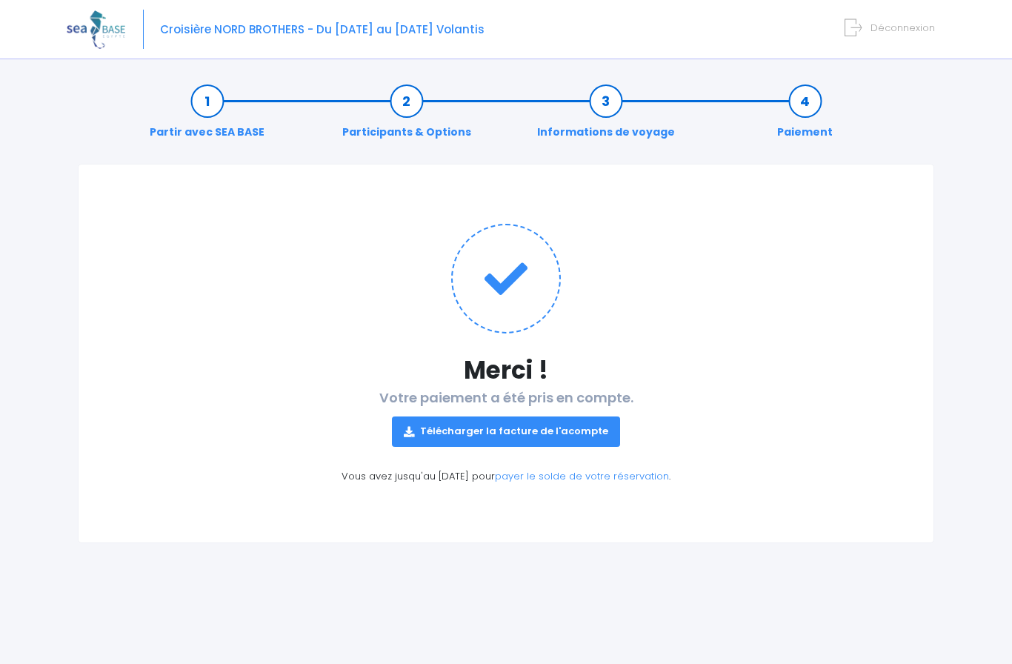
click at [436, 46] on div "Croisière NORD BROTHERS - Du 13/12/25 au 20/12/25 Volantis Déconnexion" at bounding box center [495, 29] width 856 height 59
click at [916, 24] on span "Déconnexion" at bounding box center [902, 28] width 64 height 14
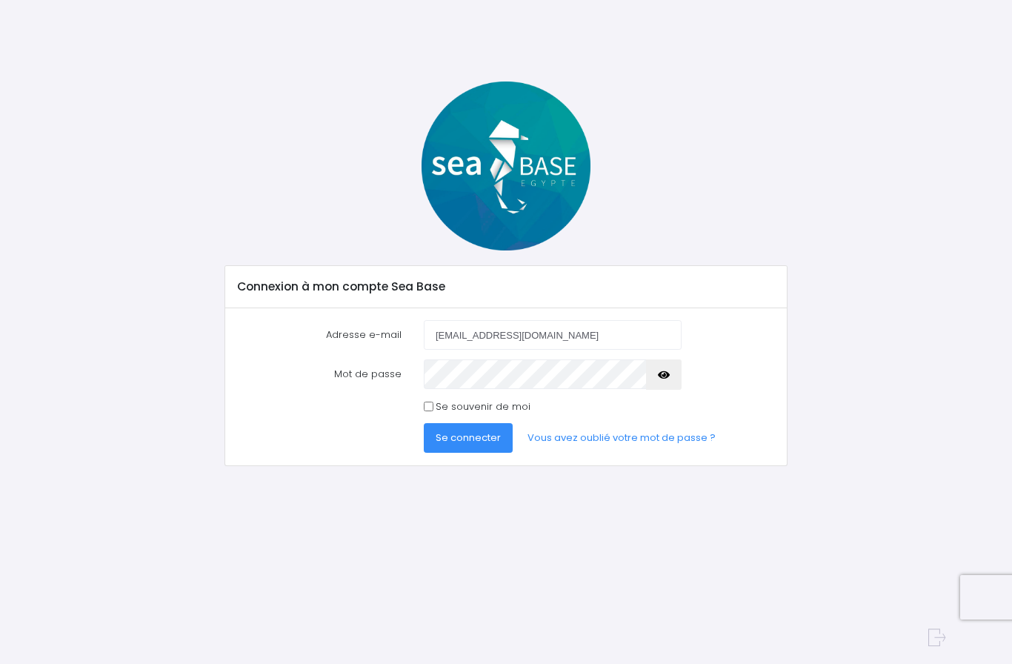
type input "fabcruzin@yahoo.fr"
click at [458, 449] on button "Se connecter" at bounding box center [468, 438] width 89 height 30
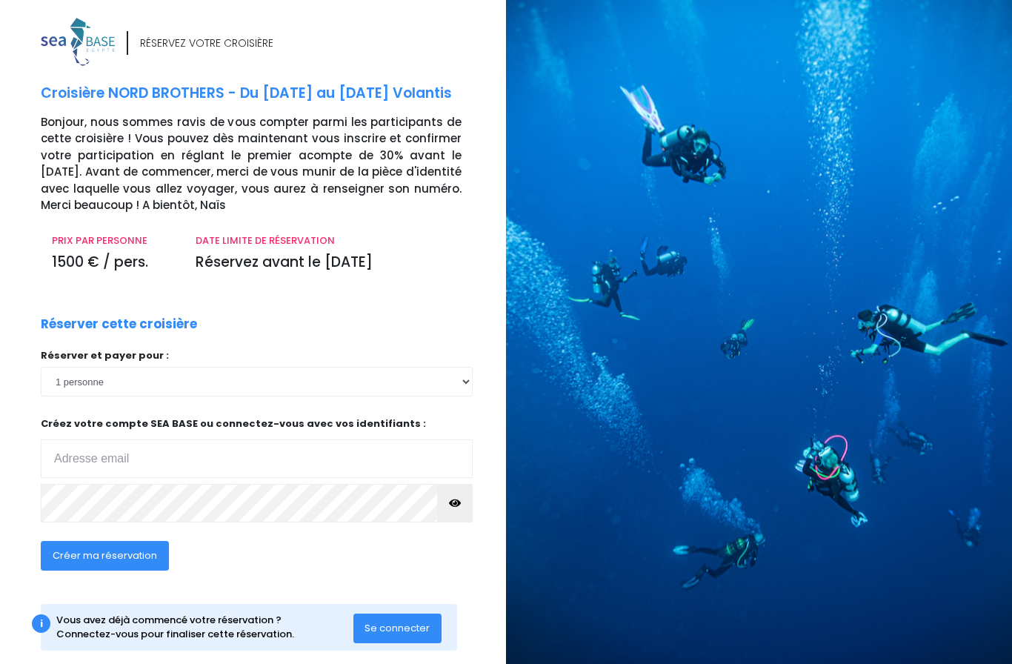
click at [409, 623] on span "Se connecter" at bounding box center [396, 628] width 65 height 14
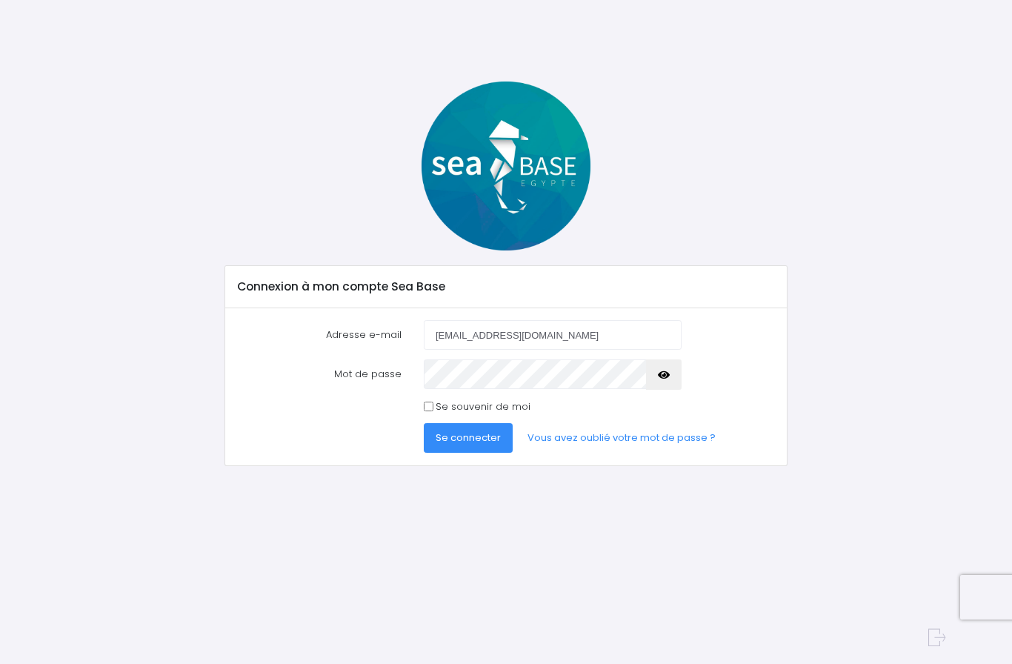
type input "[EMAIL_ADDRESS][DOMAIN_NAME]"
click at [485, 433] on span "Se connecter" at bounding box center [468, 437] width 65 height 14
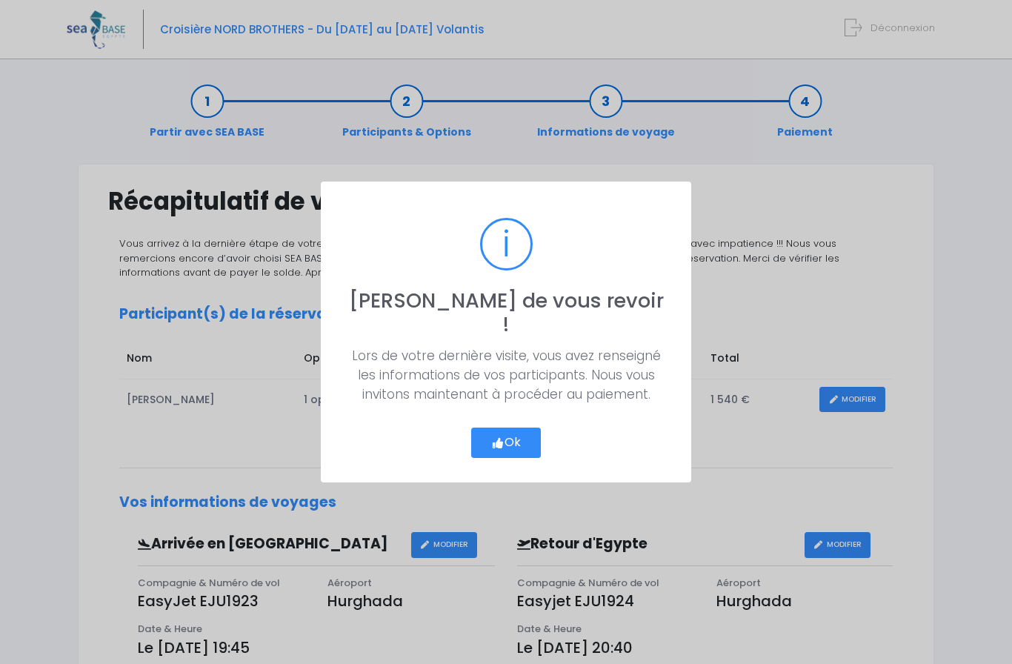
click at [516, 427] on button "Ok" at bounding box center [506, 442] width 70 height 31
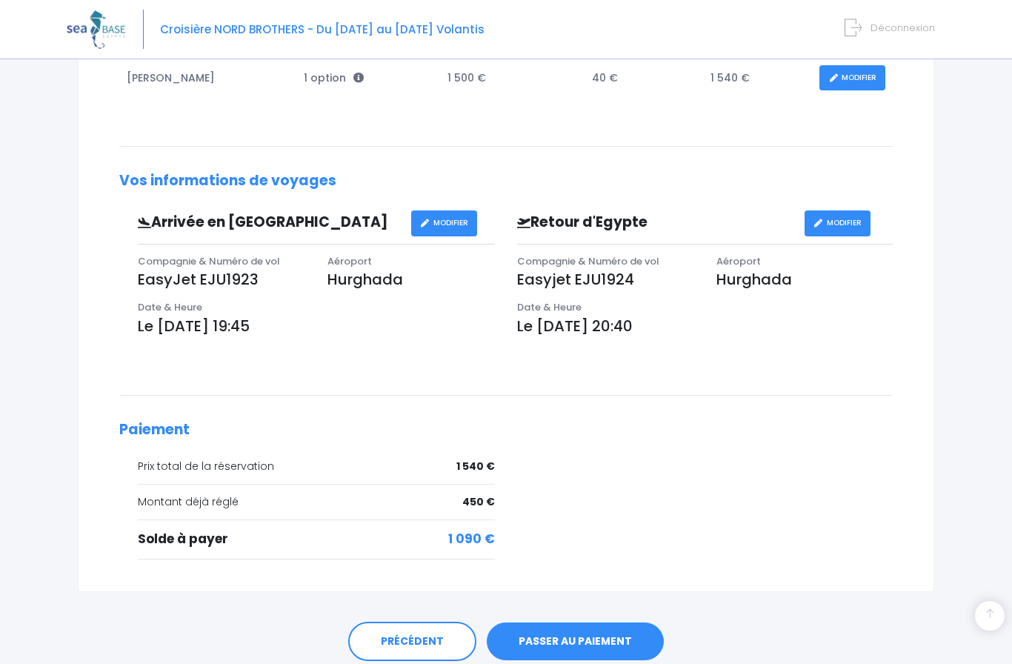
scroll to position [321, 0]
click at [599, 630] on link "PASSER AU PAIEMENT" at bounding box center [575, 642] width 177 height 39
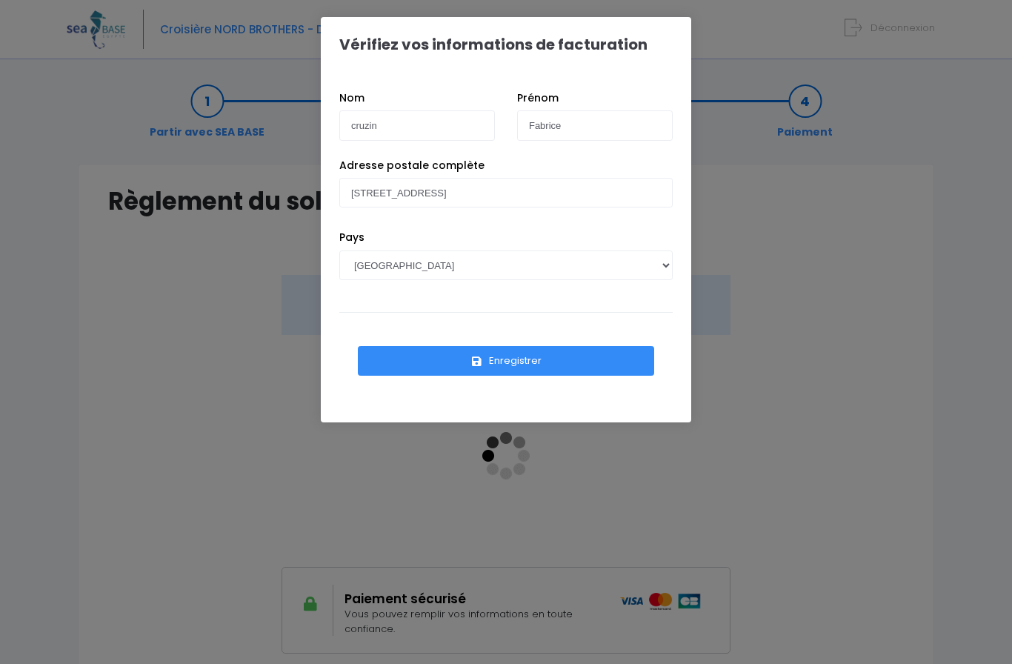
click at [550, 361] on button "Enregistrer" at bounding box center [506, 361] width 296 height 30
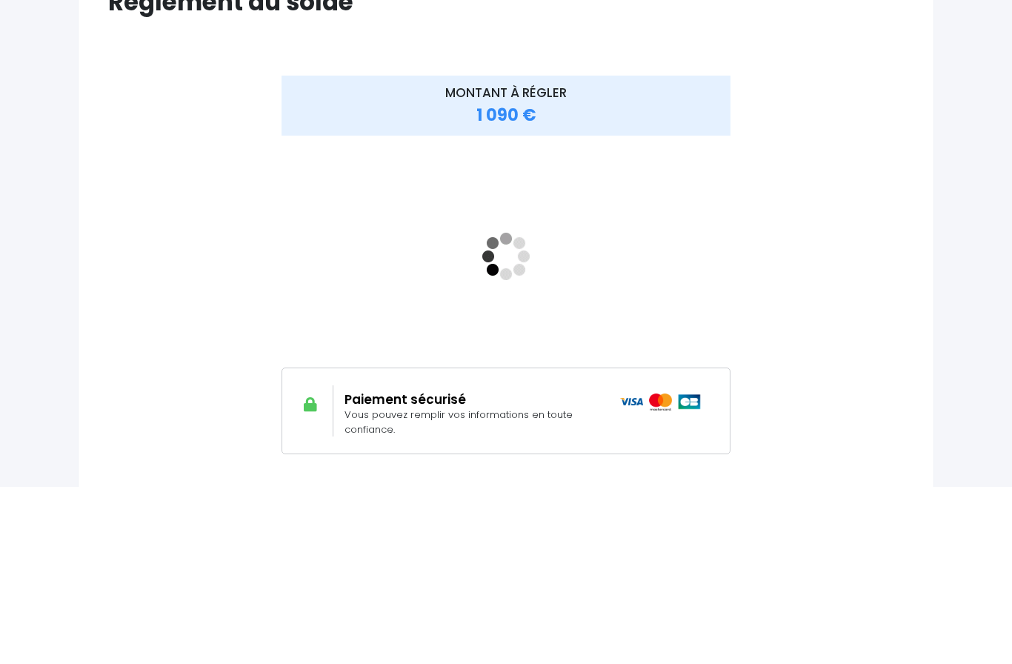
scroll to position [109, 0]
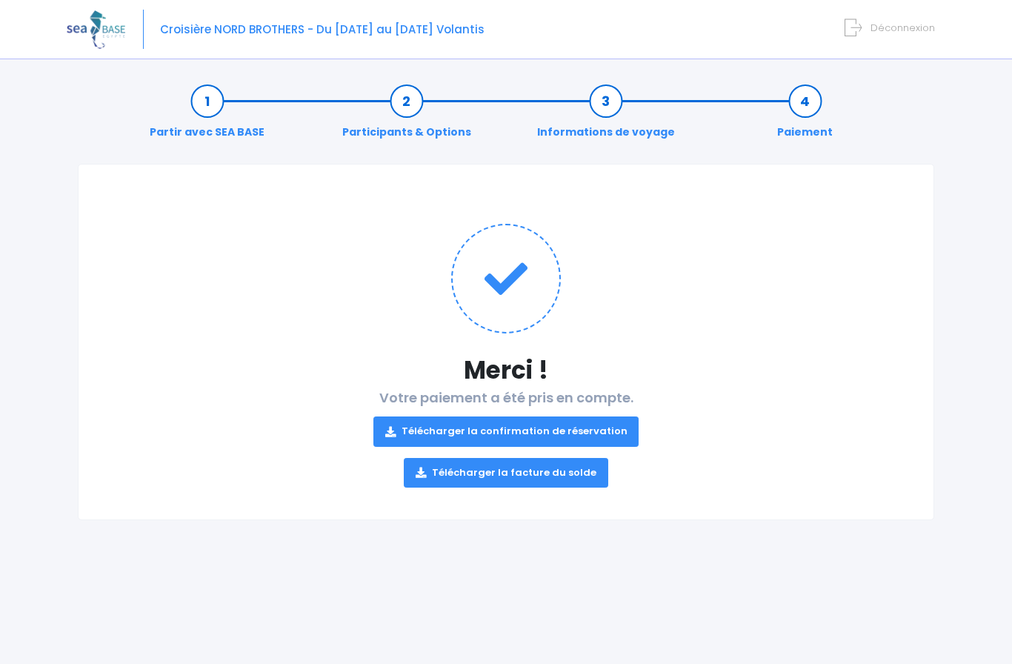
click at [599, 422] on link "Télécharger la confirmation de réservation" at bounding box center [506, 431] width 266 height 30
click at [570, 464] on link "Télécharger la facture du solde" at bounding box center [506, 473] width 204 height 30
click at [588, 427] on link "Télécharger la confirmation de réservation" at bounding box center [506, 431] width 266 height 30
